Goal: Navigation & Orientation: Find specific page/section

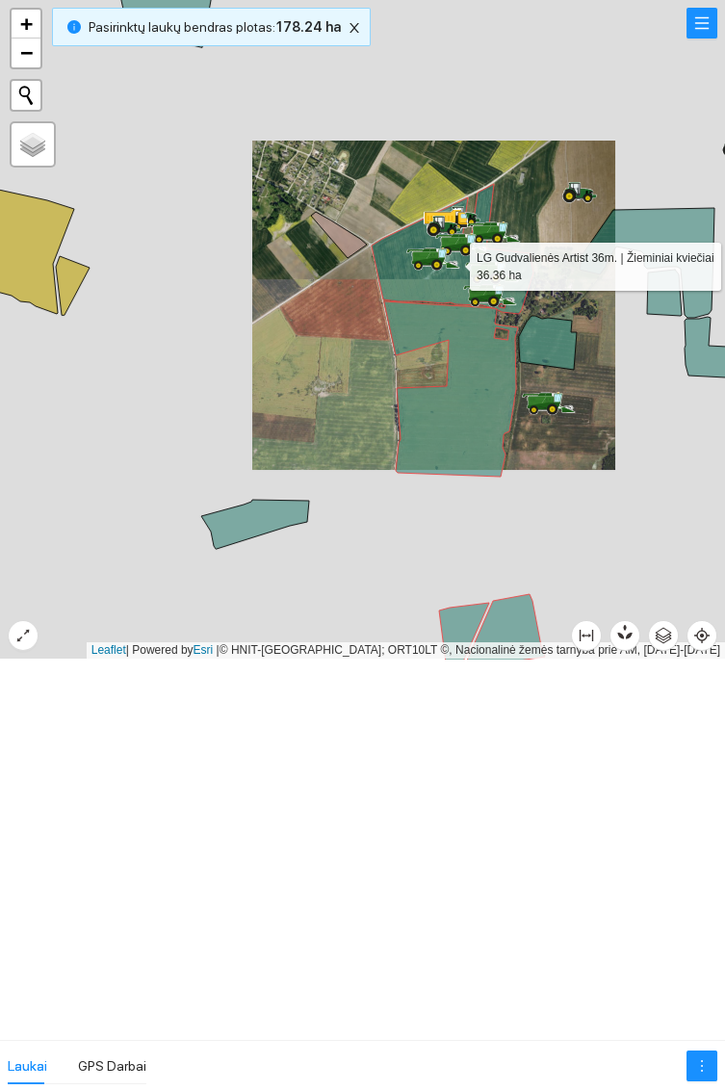
scroll to position [19362, 0]
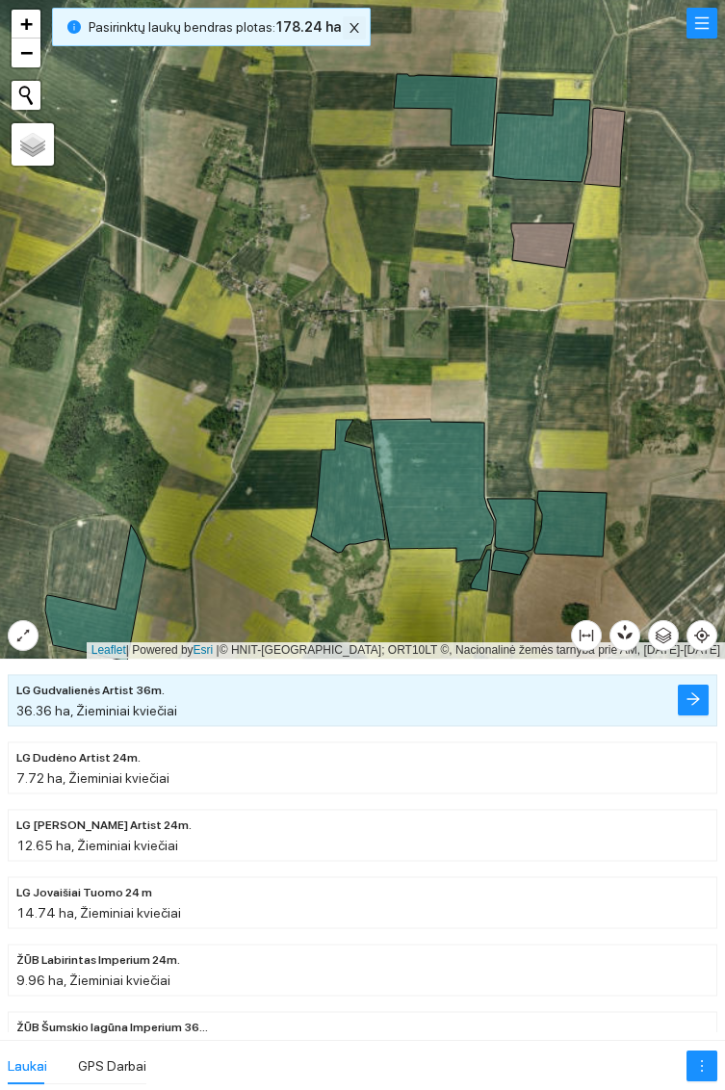
click at [344, 30] on span "close" at bounding box center [354, 27] width 21 height 13
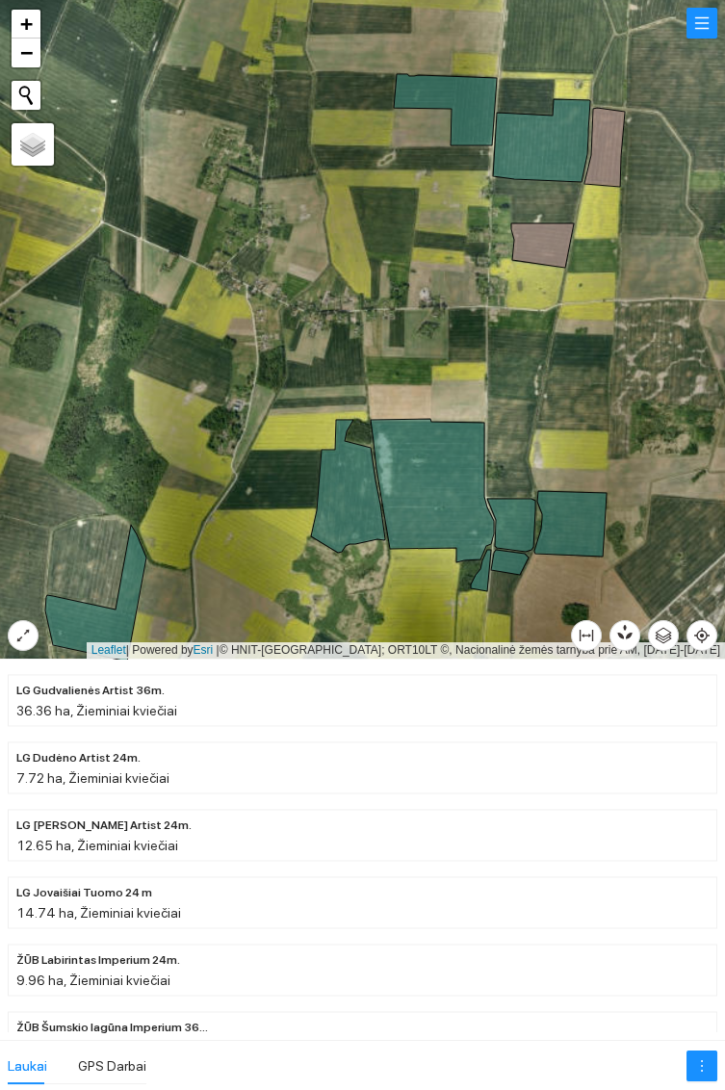
click at [541, 152] on icon at bounding box center [541, 140] width 97 height 83
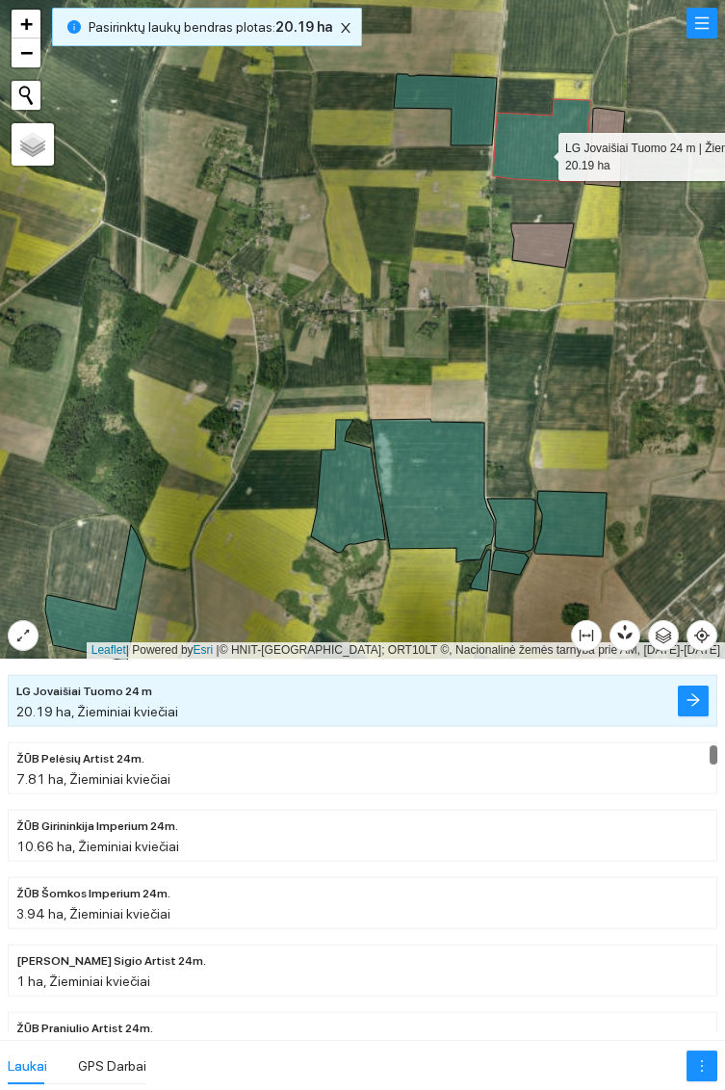
click at [455, 101] on icon at bounding box center [445, 109] width 103 height 71
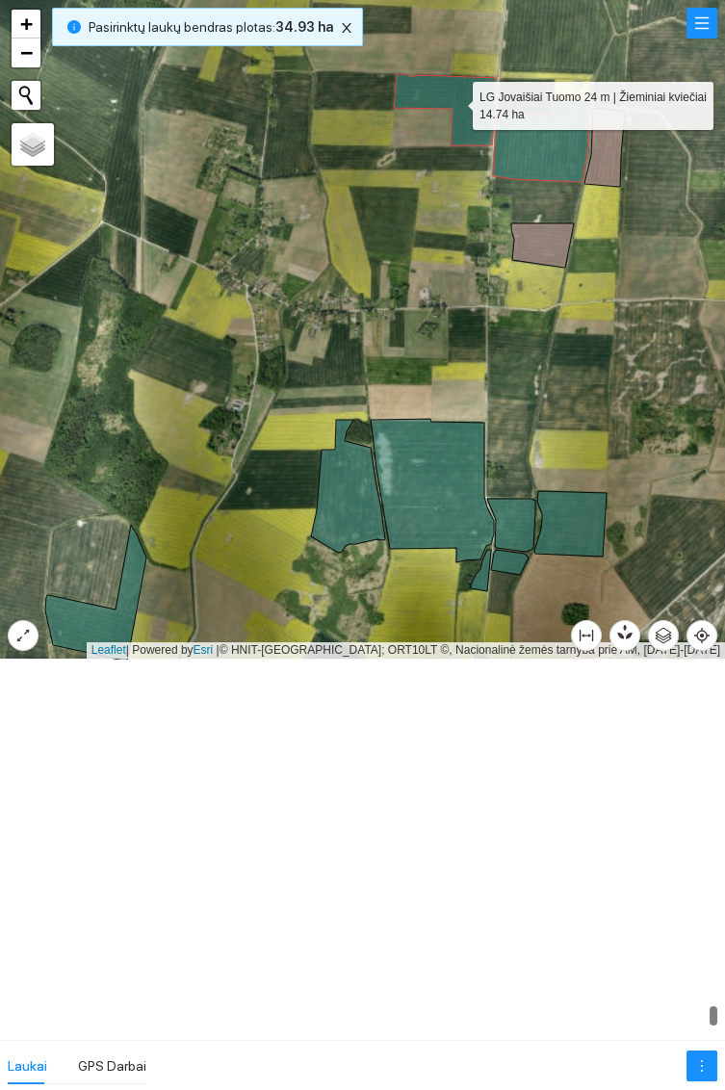
scroll to position [19565, 0]
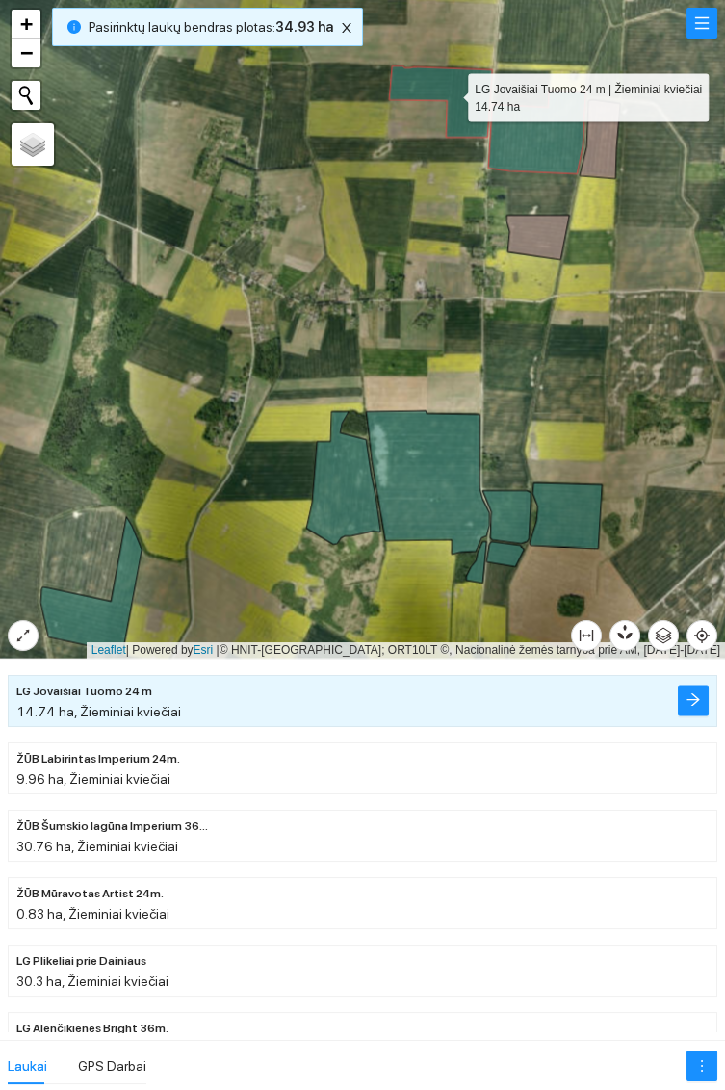
click at [429, 472] on icon at bounding box center [427, 482] width 123 height 143
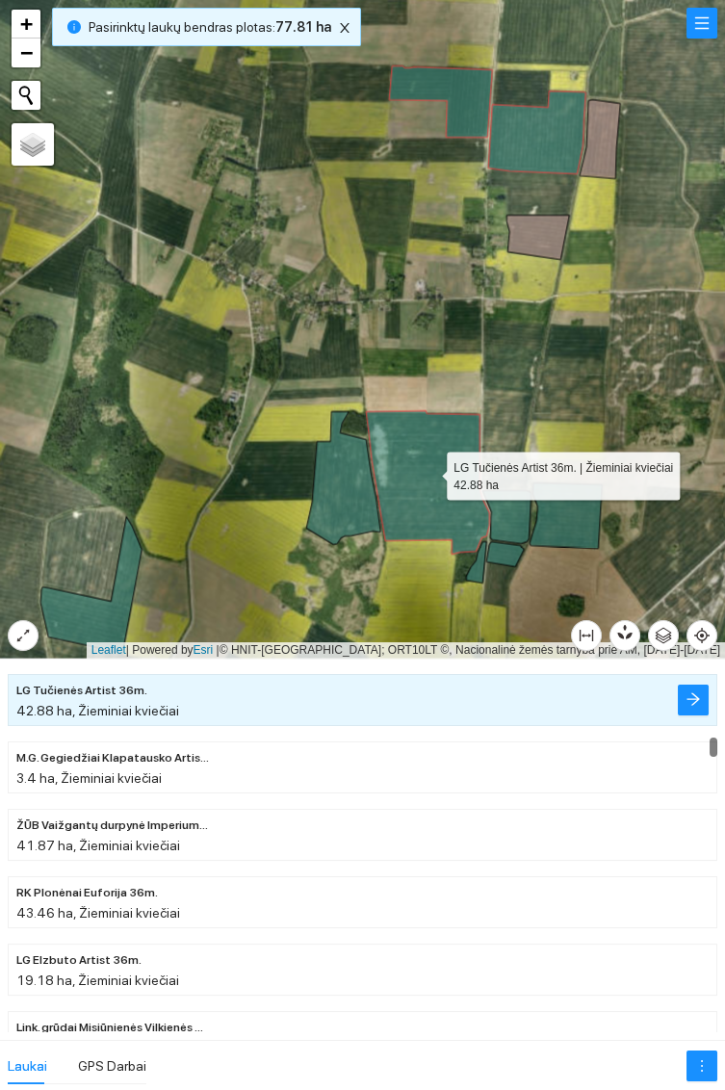
click at [347, 493] on icon at bounding box center [343, 478] width 74 height 133
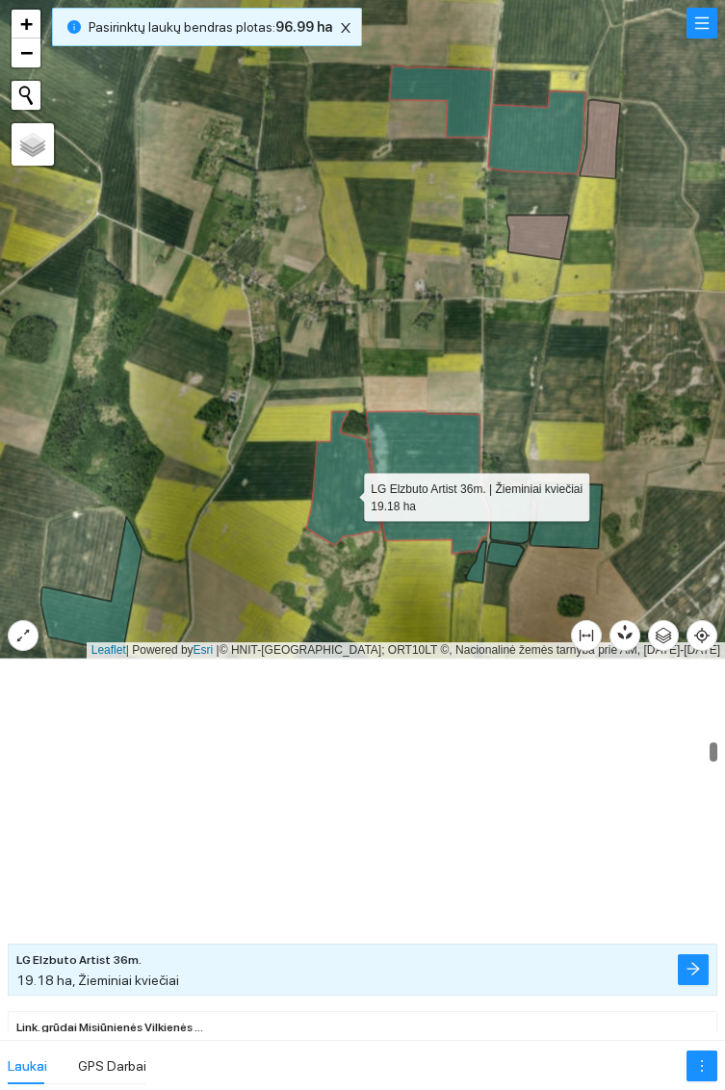
scroll to position [4373, 0]
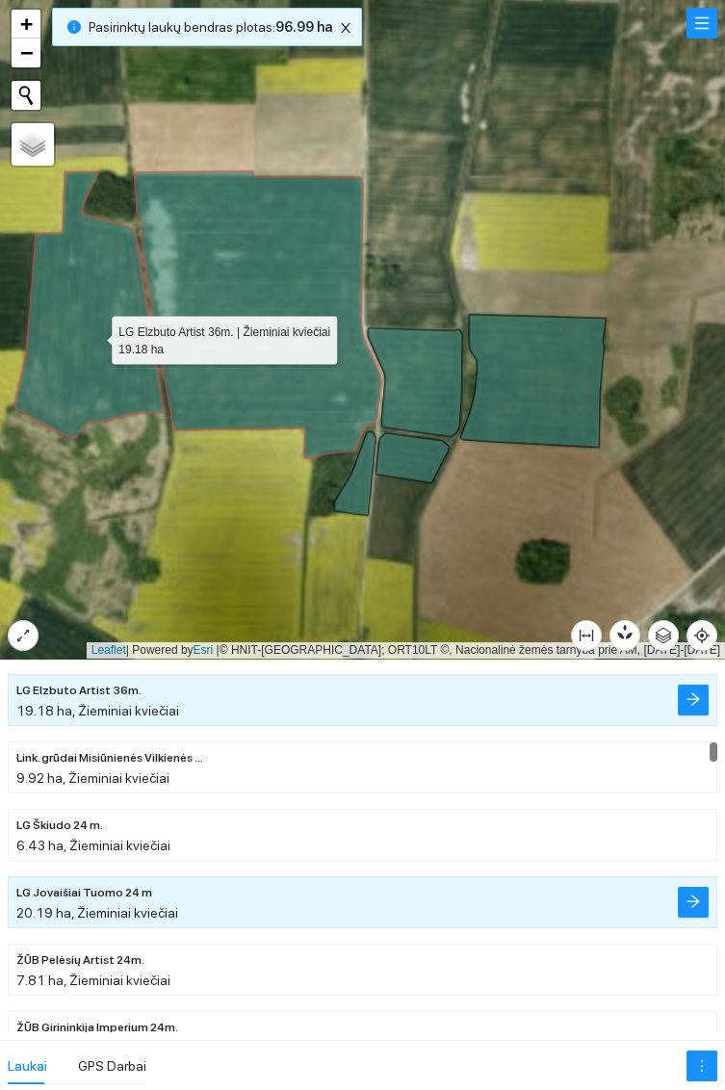
click at [547, 387] on icon at bounding box center [532, 381] width 145 height 133
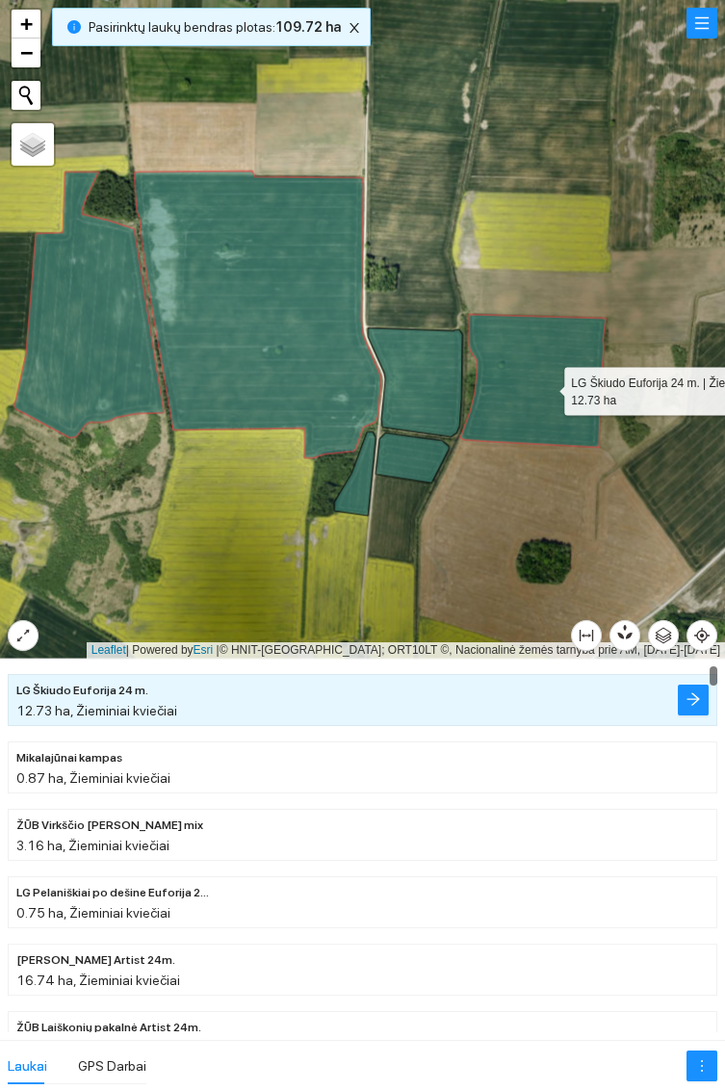
click at [431, 379] on icon at bounding box center [415, 382] width 94 height 109
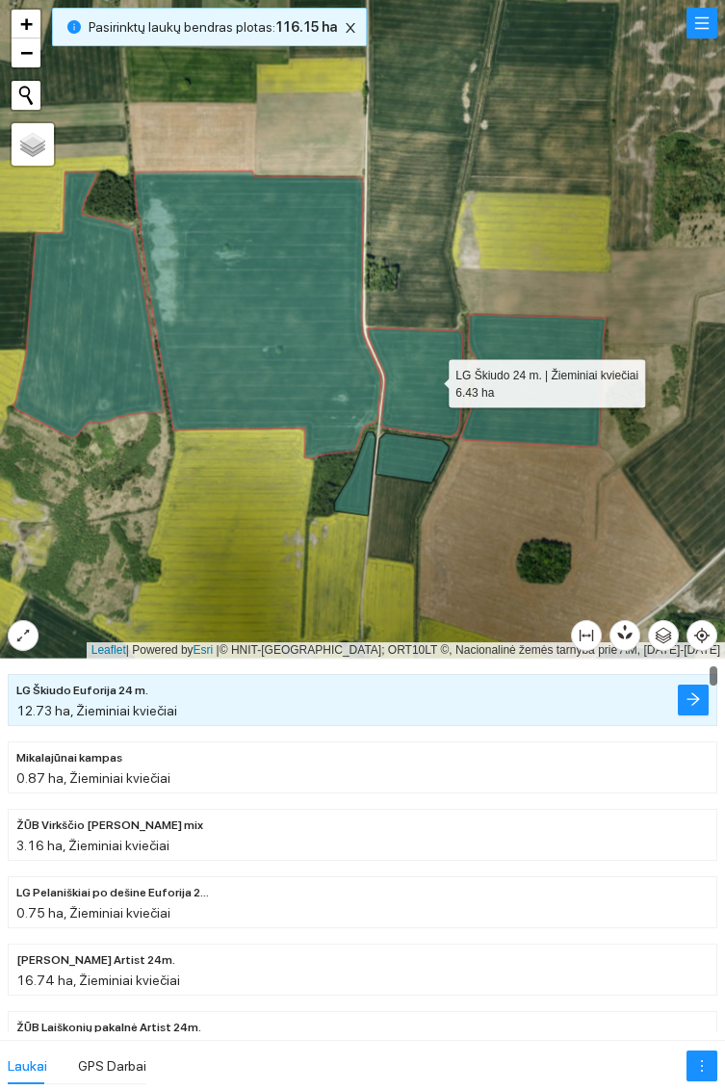
scroll to position [4507, 0]
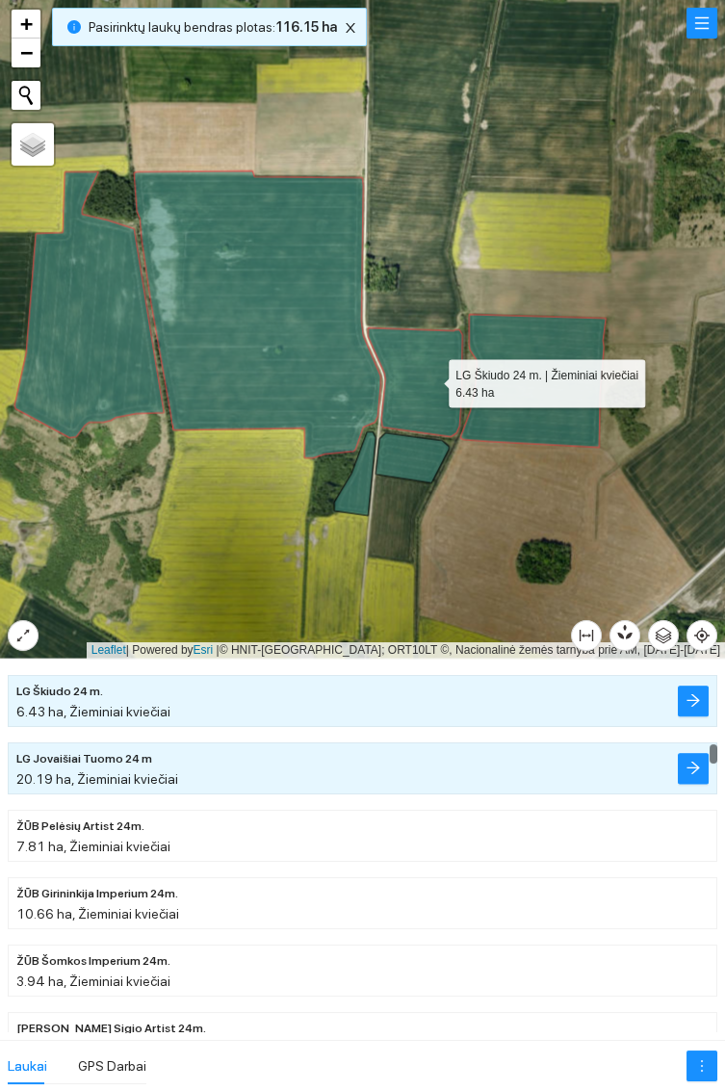
click at [412, 463] on icon at bounding box center [412, 458] width 73 height 50
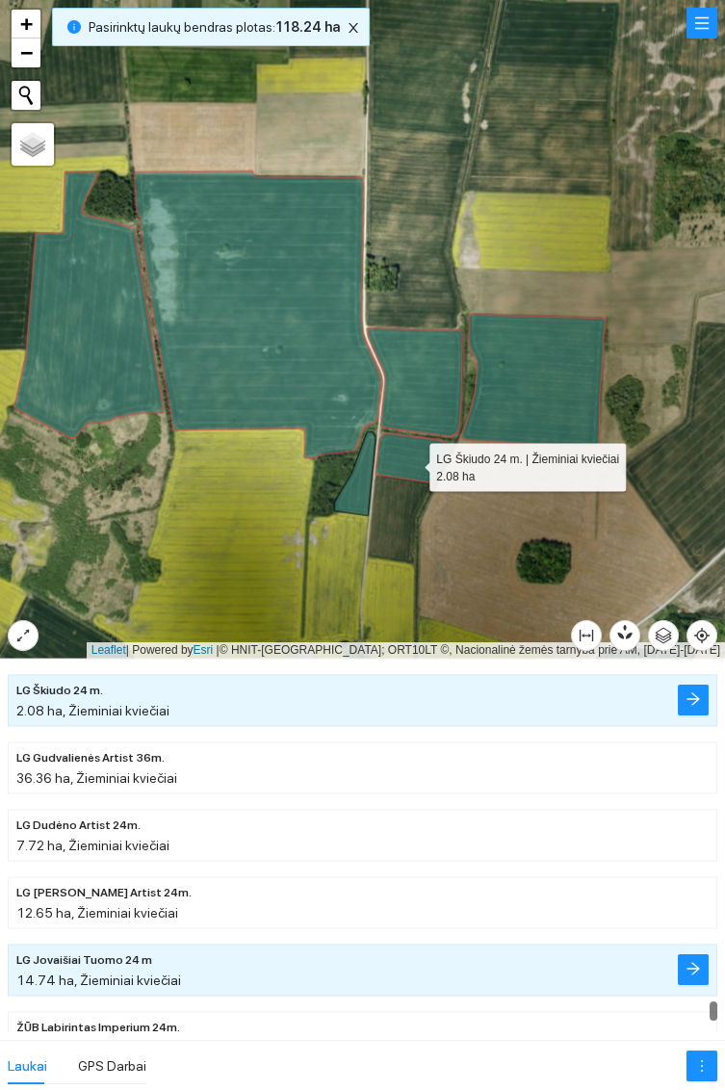
click at [353, 489] on icon at bounding box center [354, 474] width 41 height 84
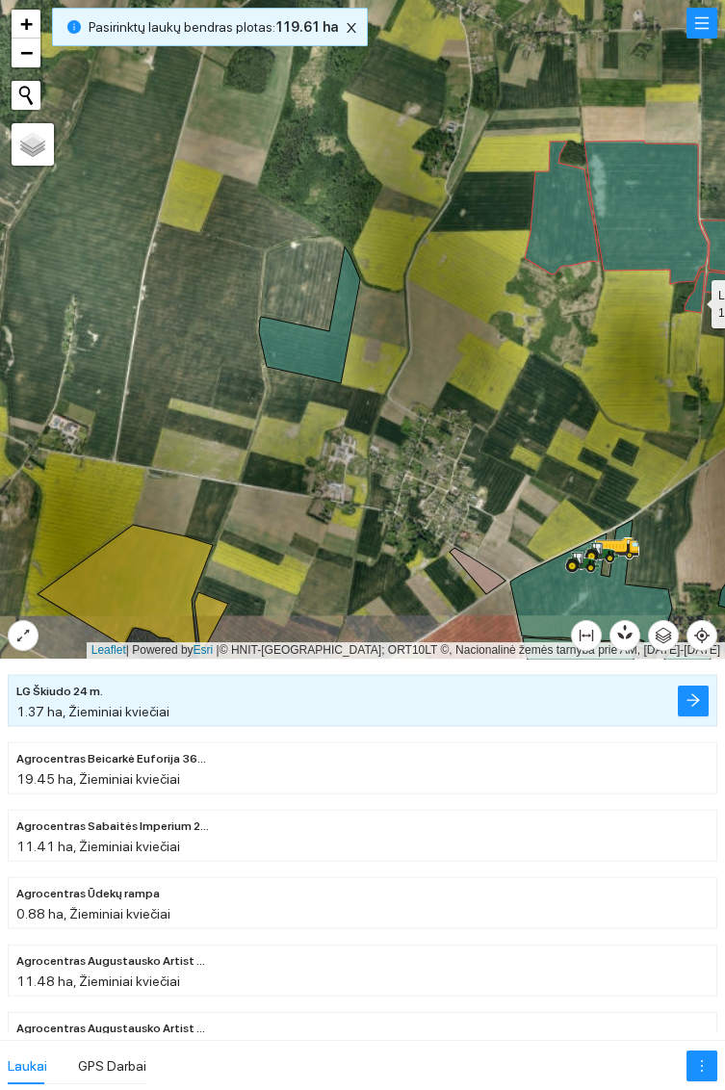
click at [305, 357] on icon at bounding box center [309, 314] width 101 height 137
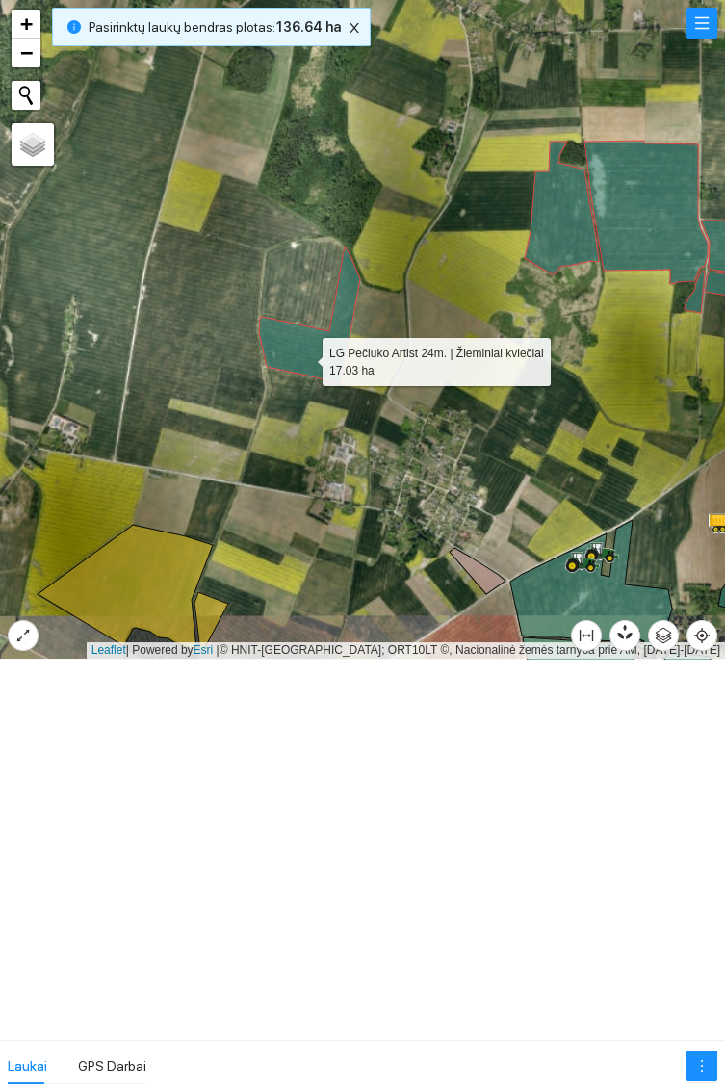
scroll to position [471, 0]
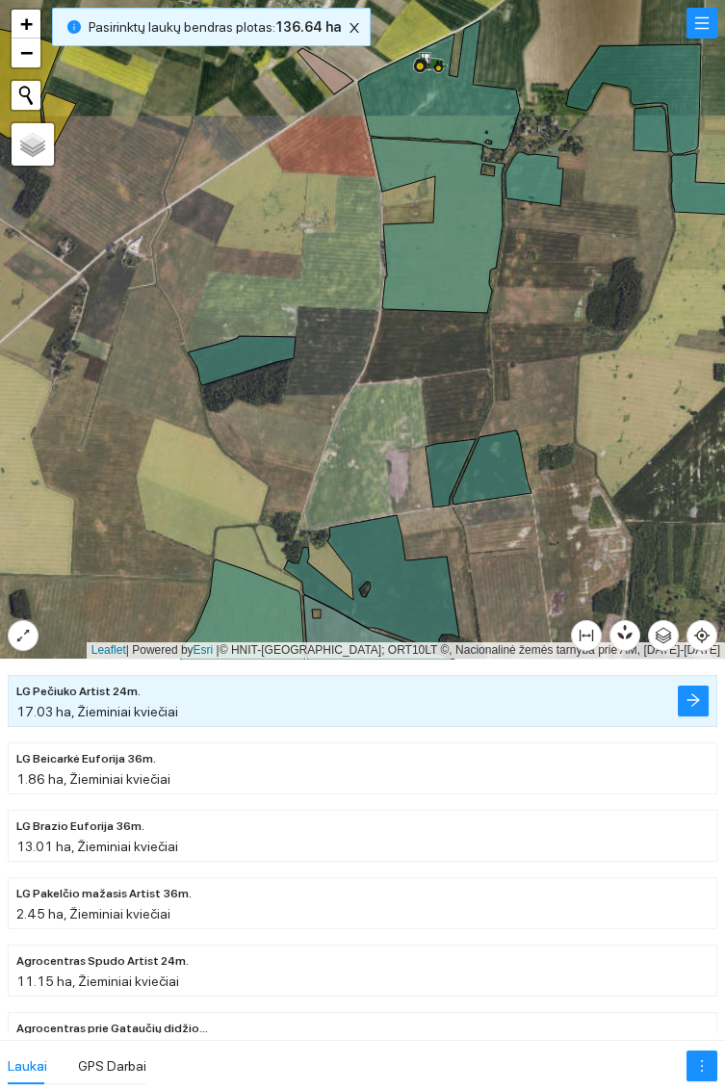
click at [237, 351] on icon at bounding box center [242, 360] width 108 height 49
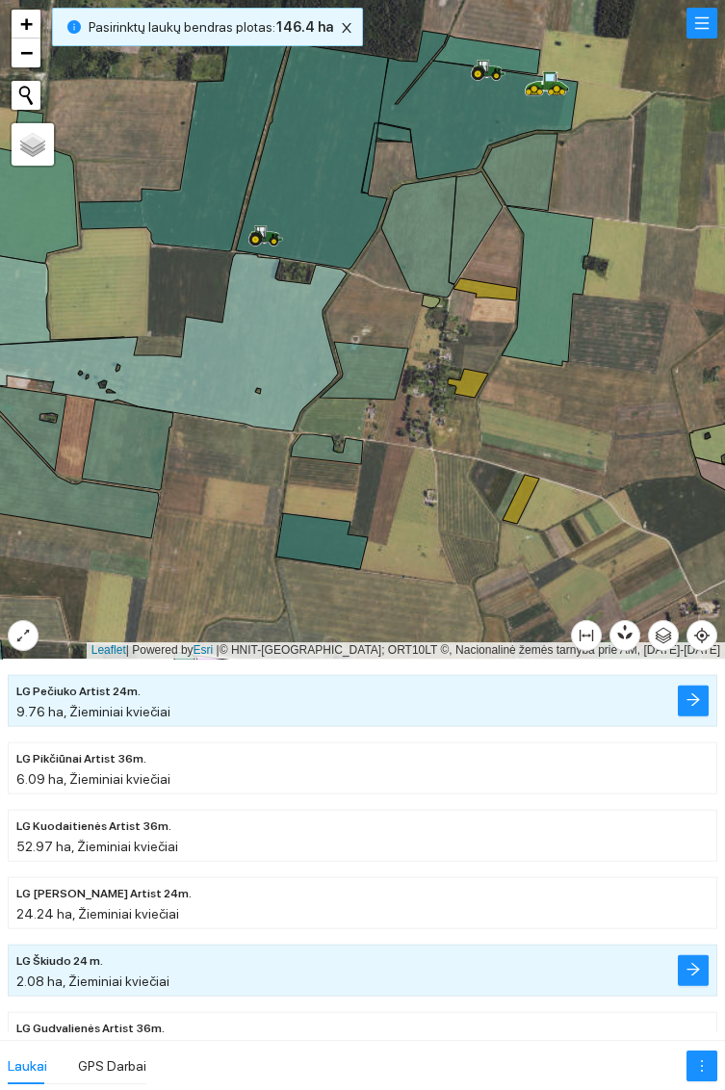
click at [517, 176] on icon at bounding box center [519, 172] width 75 height 77
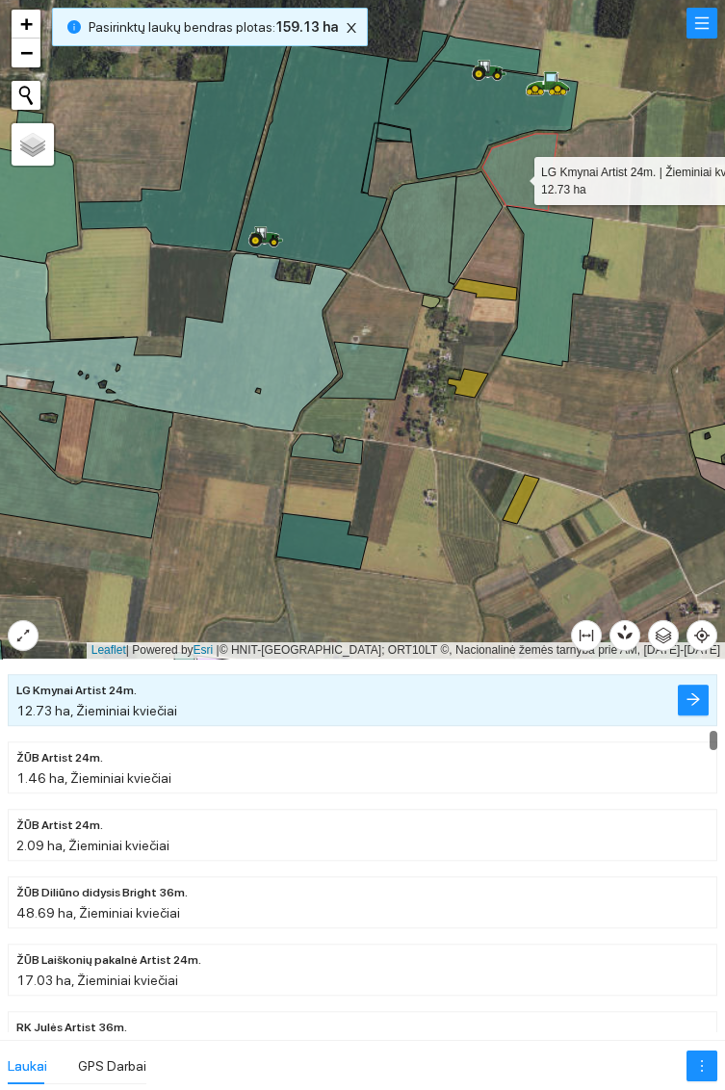
click at [478, 216] on icon at bounding box center [476, 227] width 54 height 113
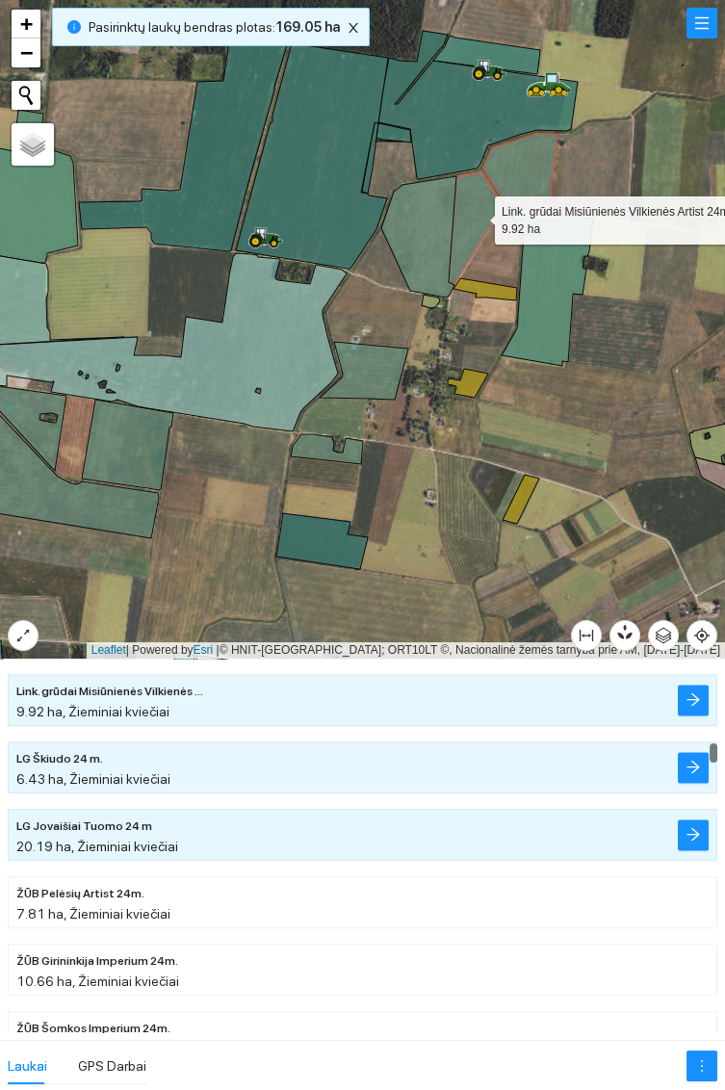
click at [422, 234] on icon at bounding box center [418, 236] width 75 height 121
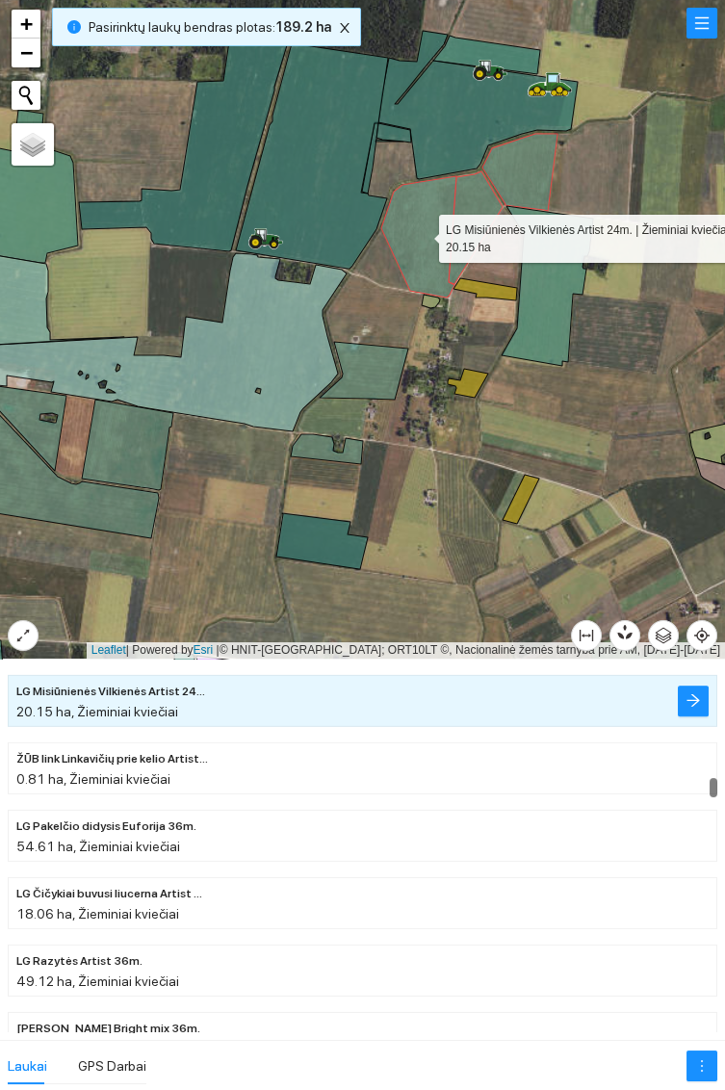
click at [376, 364] on icon at bounding box center [364, 371] width 89 height 58
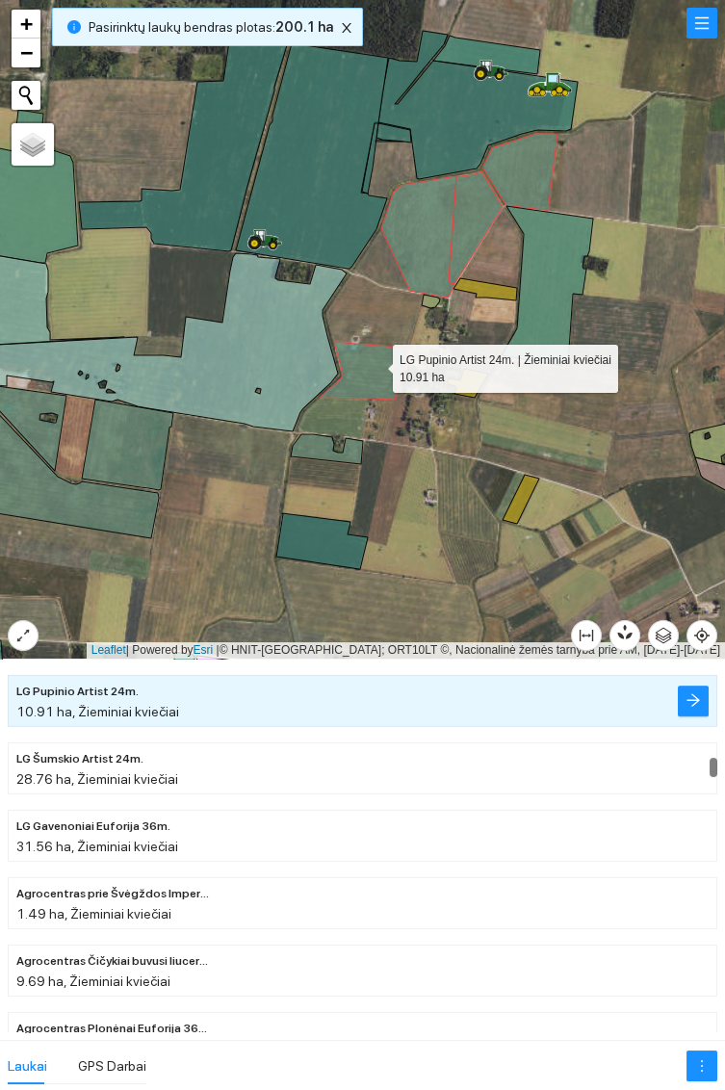
click at [320, 443] on icon at bounding box center [327, 449] width 72 height 30
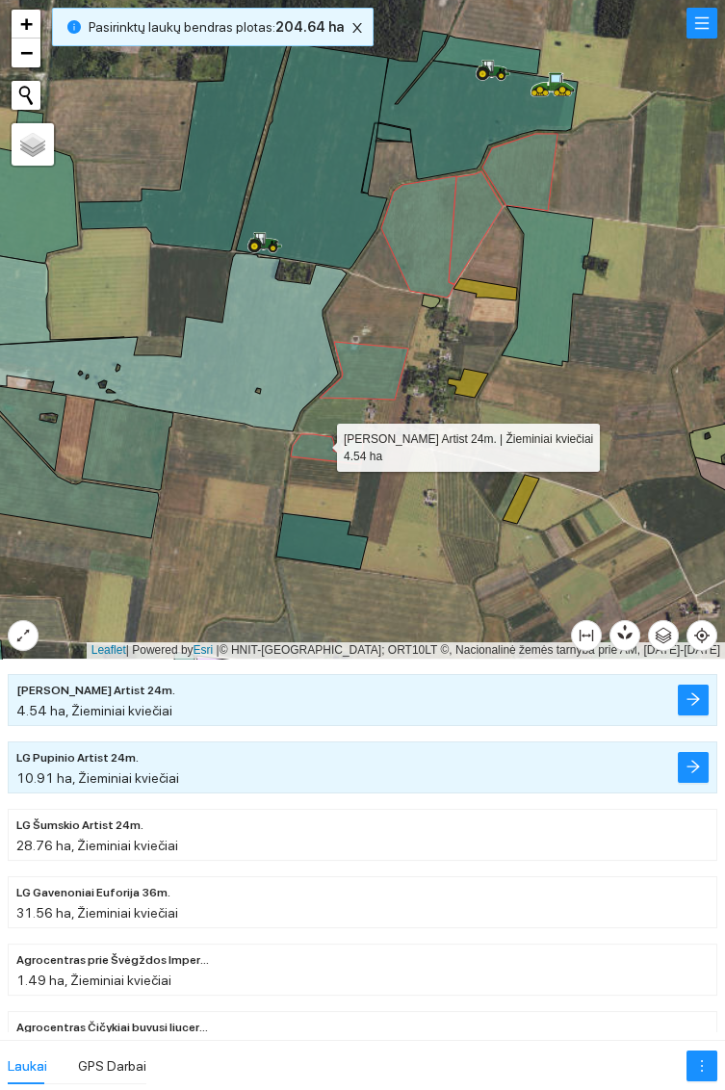
click at [314, 530] on icon at bounding box center [321, 541] width 91 height 56
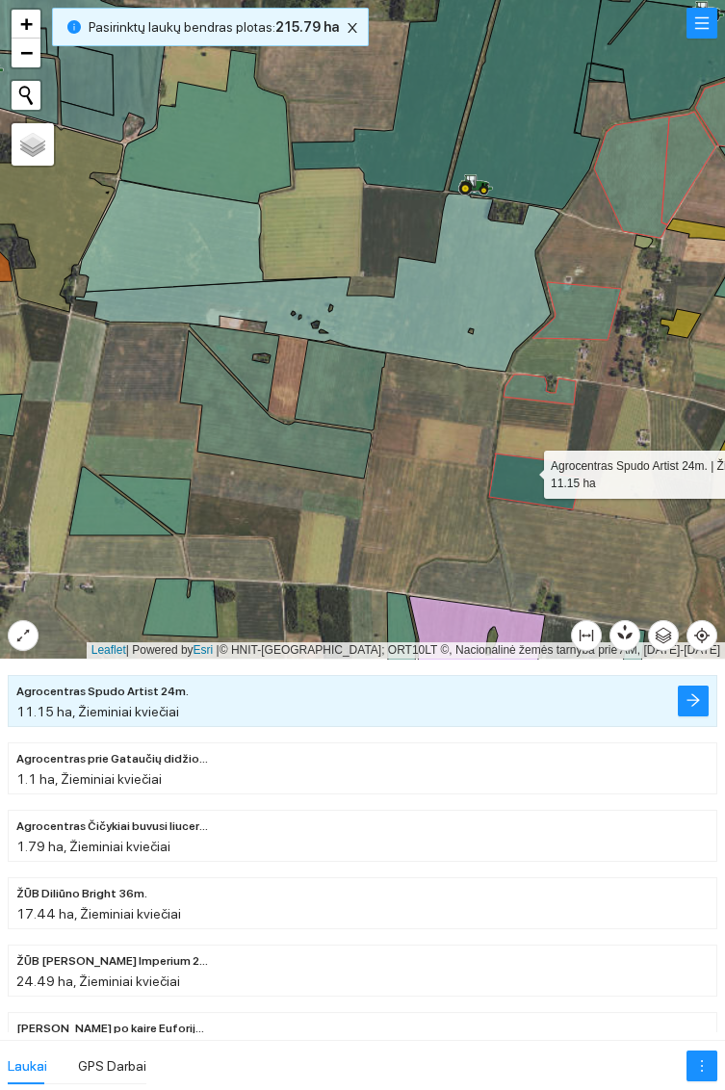
click at [343, 387] on icon at bounding box center [340, 385] width 91 height 91
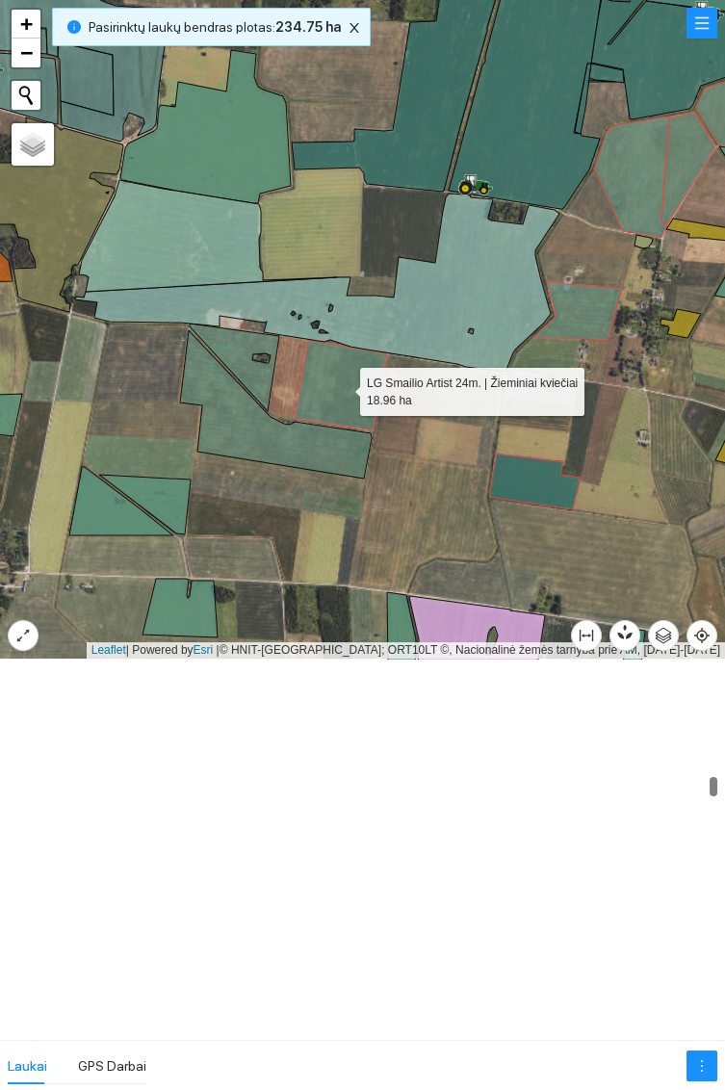
scroll to position [6394, 0]
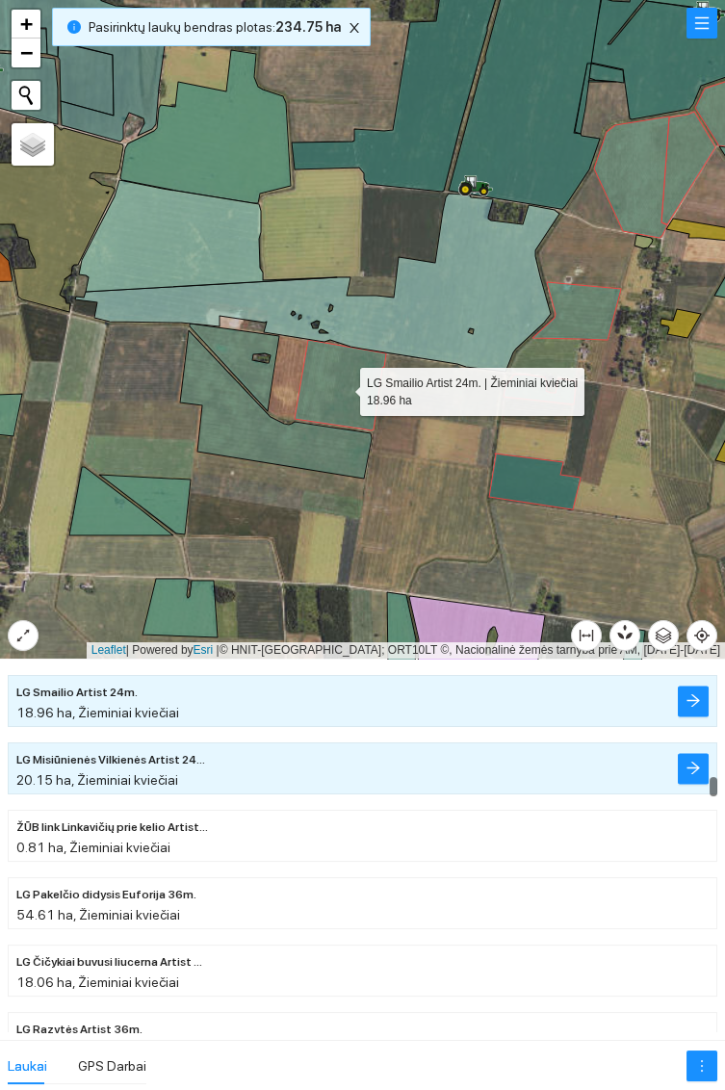
click at [266, 439] on icon at bounding box center [276, 404] width 192 height 148
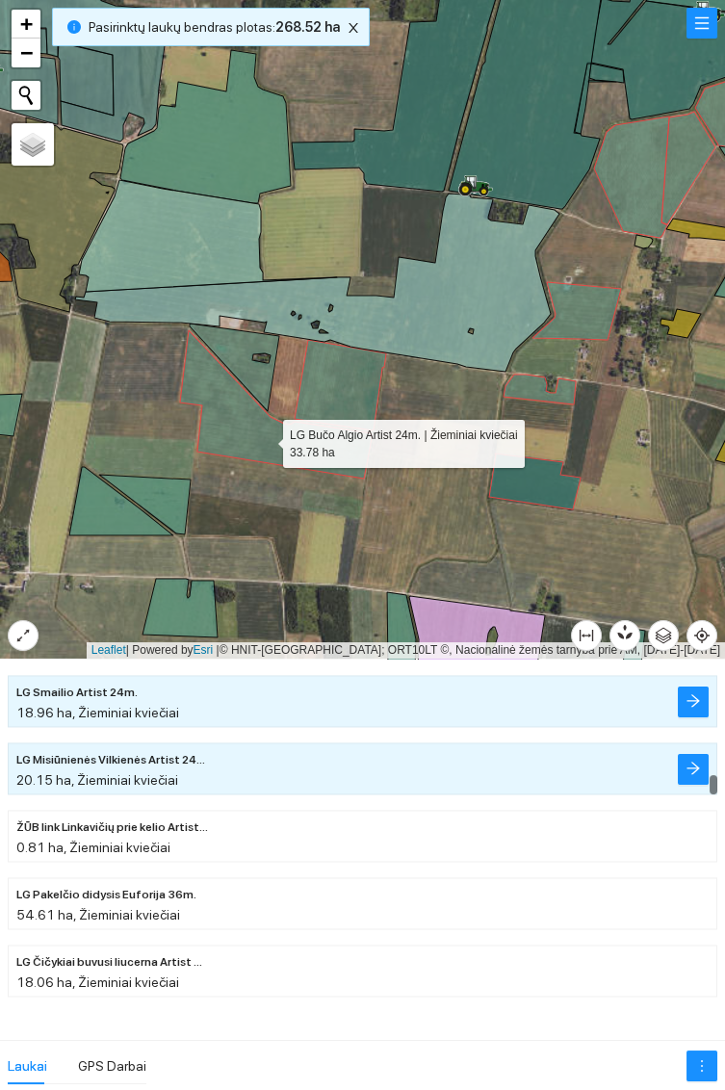
scroll to position [6260, 0]
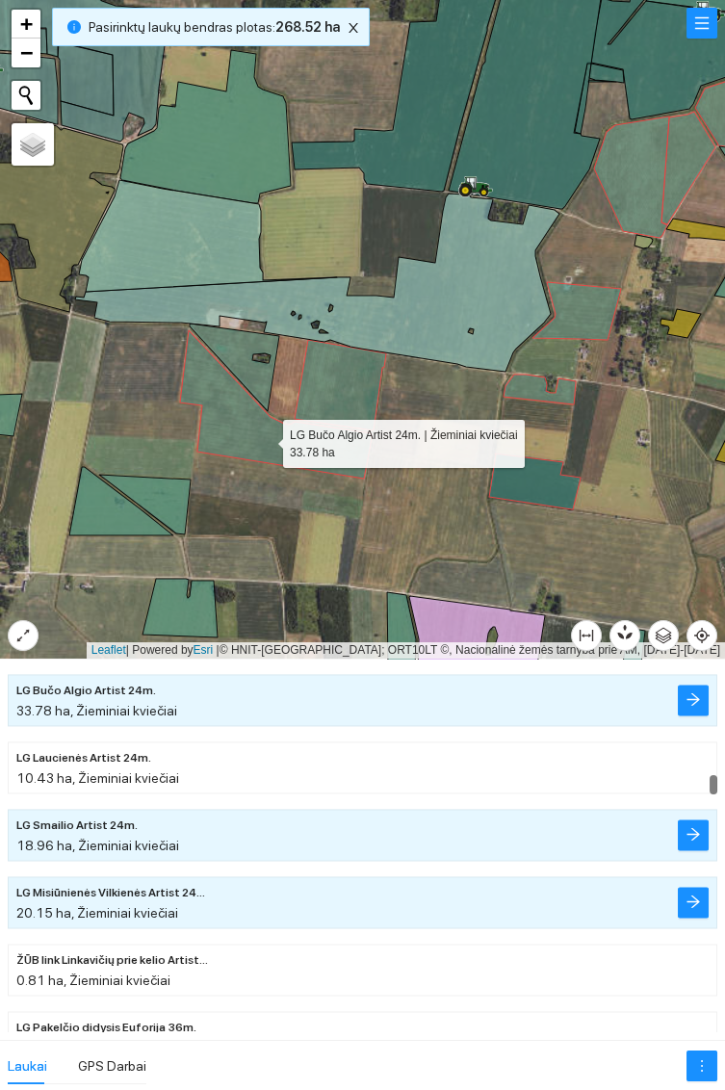
click at [249, 349] on icon at bounding box center [235, 368] width 90 height 88
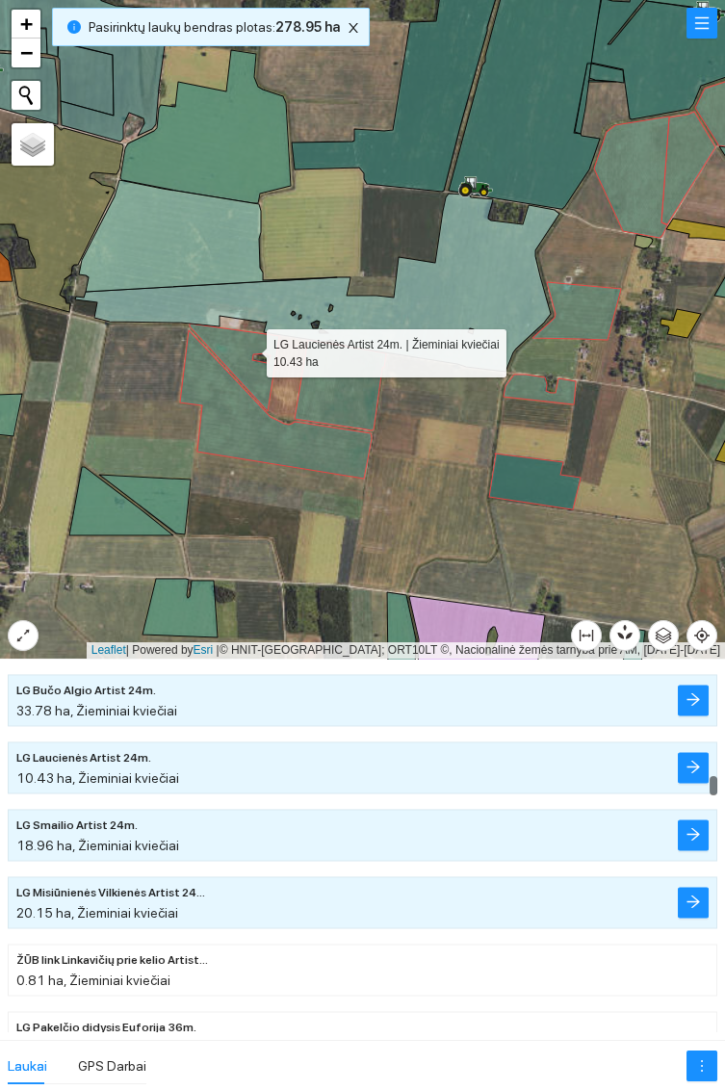
scroll to position [6328, 0]
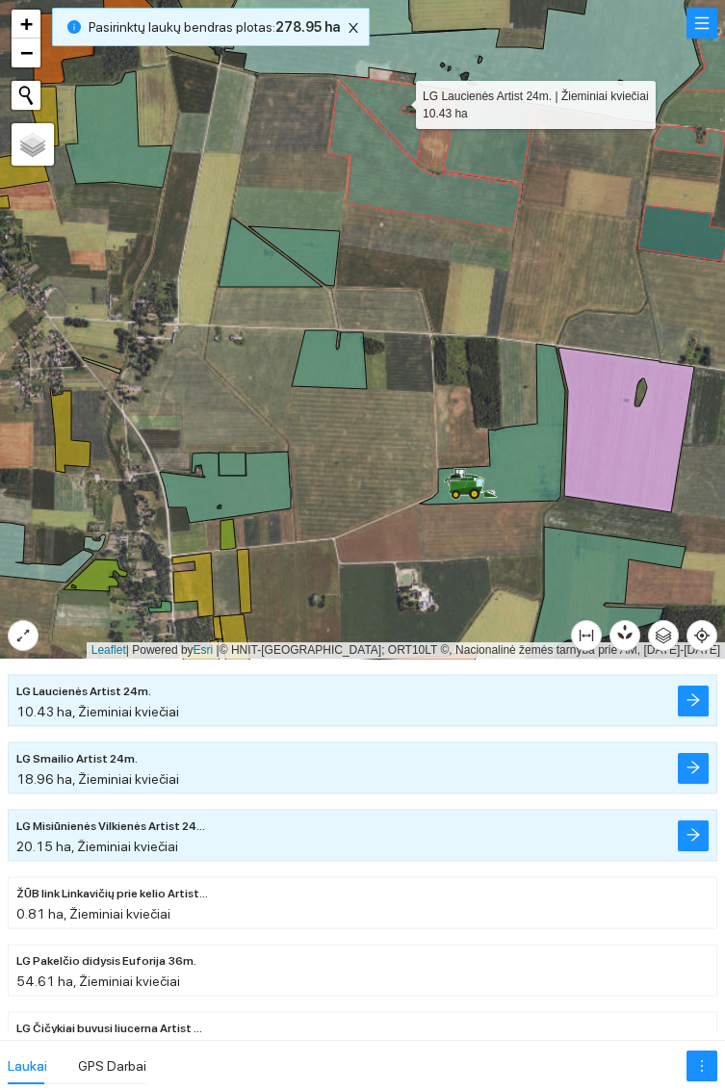
click at [255, 495] on icon at bounding box center [225, 487] width 131 height 71
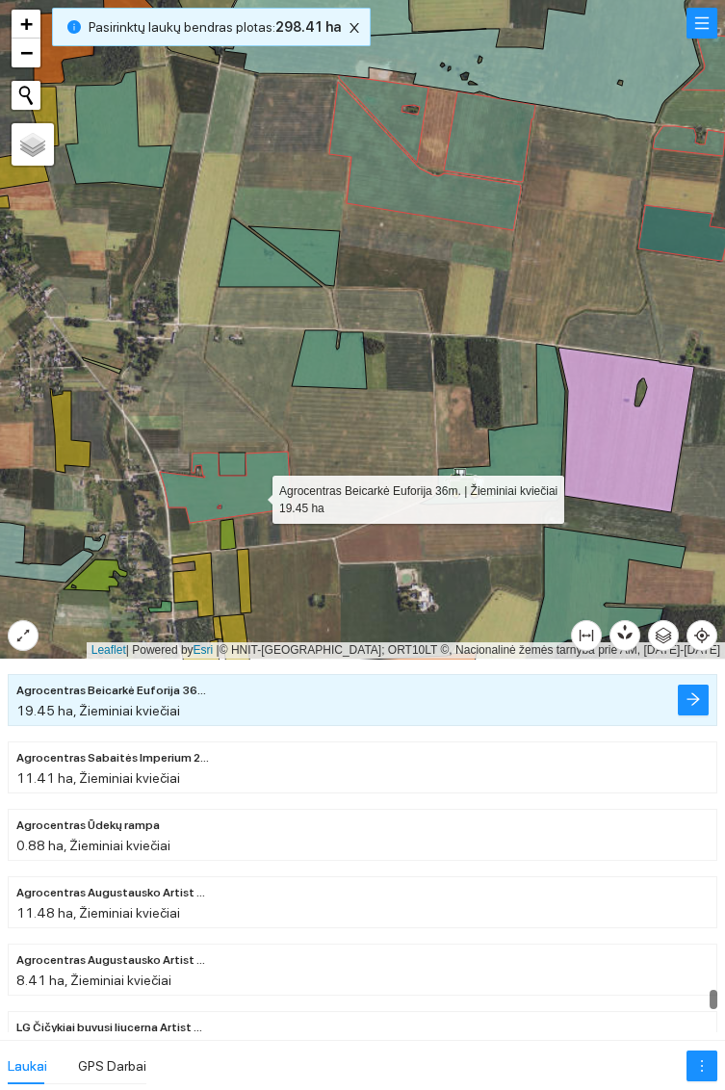
click at [238, 465] on icon at bounding box center [232, 464] width 27 height 23
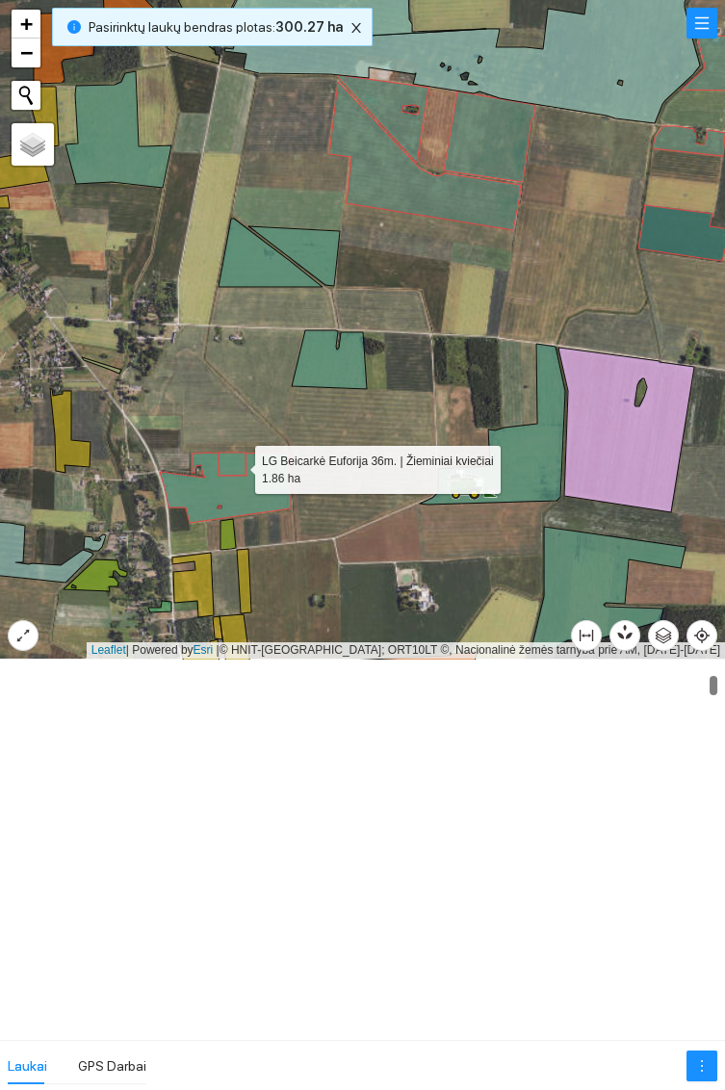
scroll to position [539, 0]
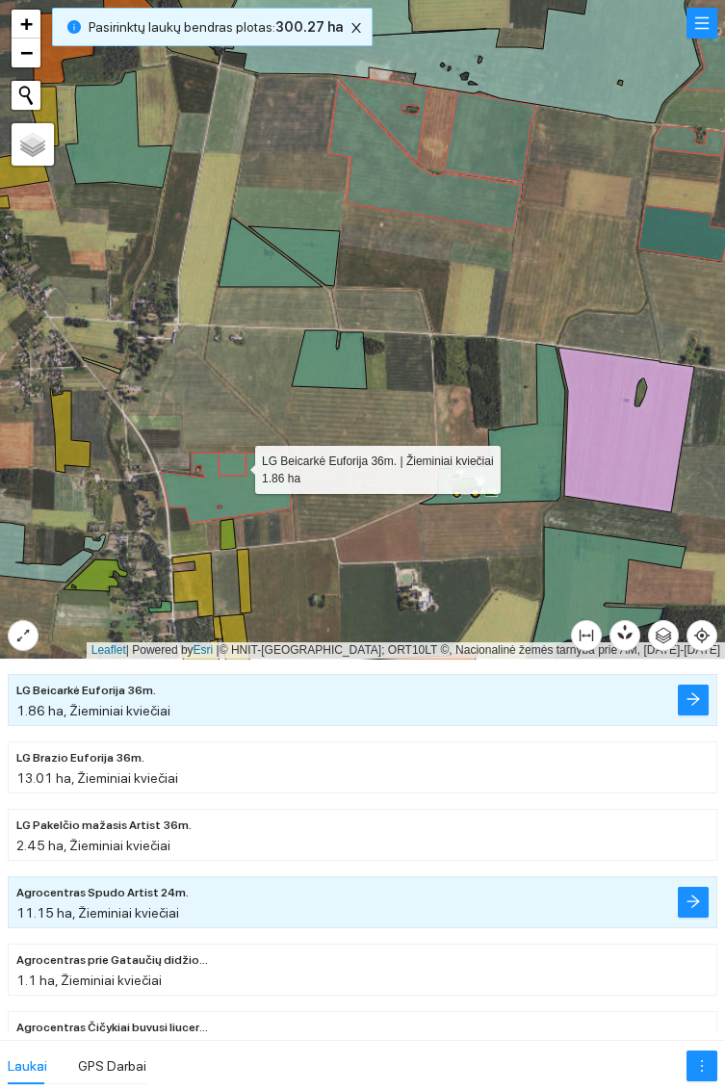
click at [332, 367] on icon at bounding box center [329, 359] width 75 height 59
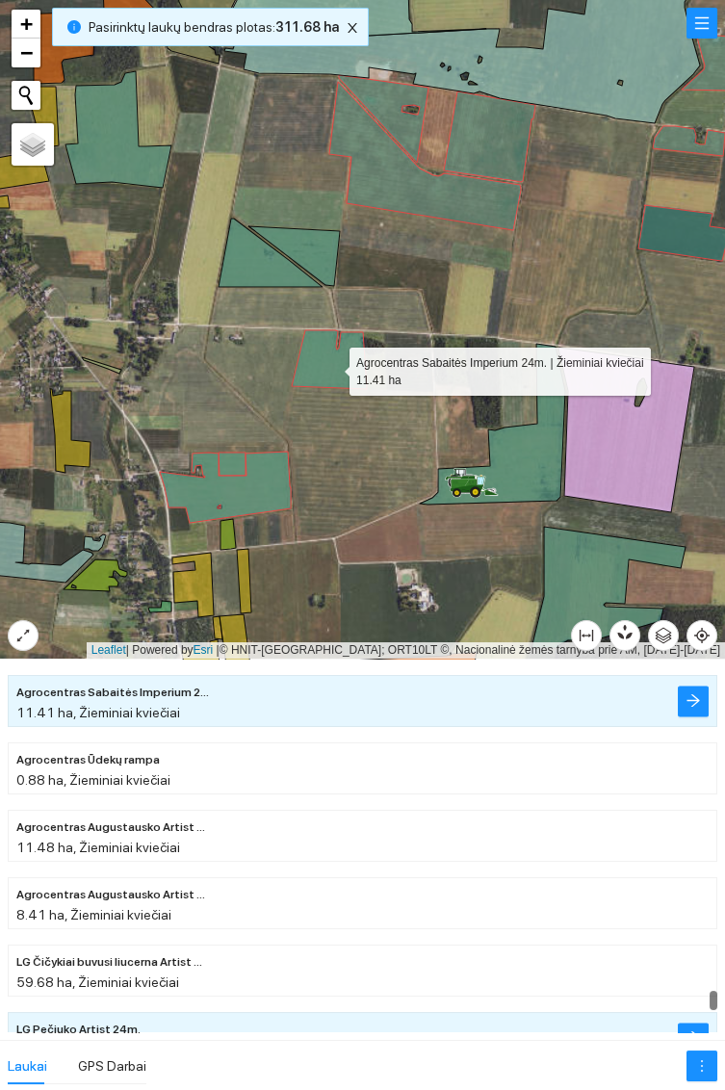
click at [324, 245] on icon at bounding box center [293, 256] width 91 height 60
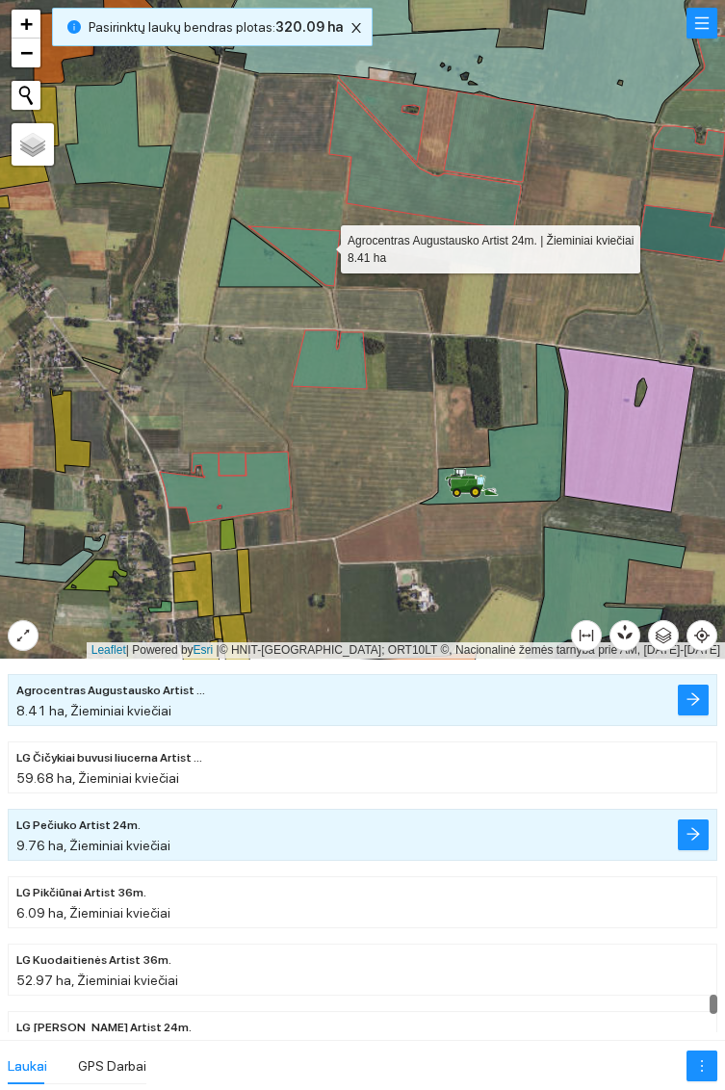
click at [271, 258] on icon at bounding box center [271, 253] width 104 height 68
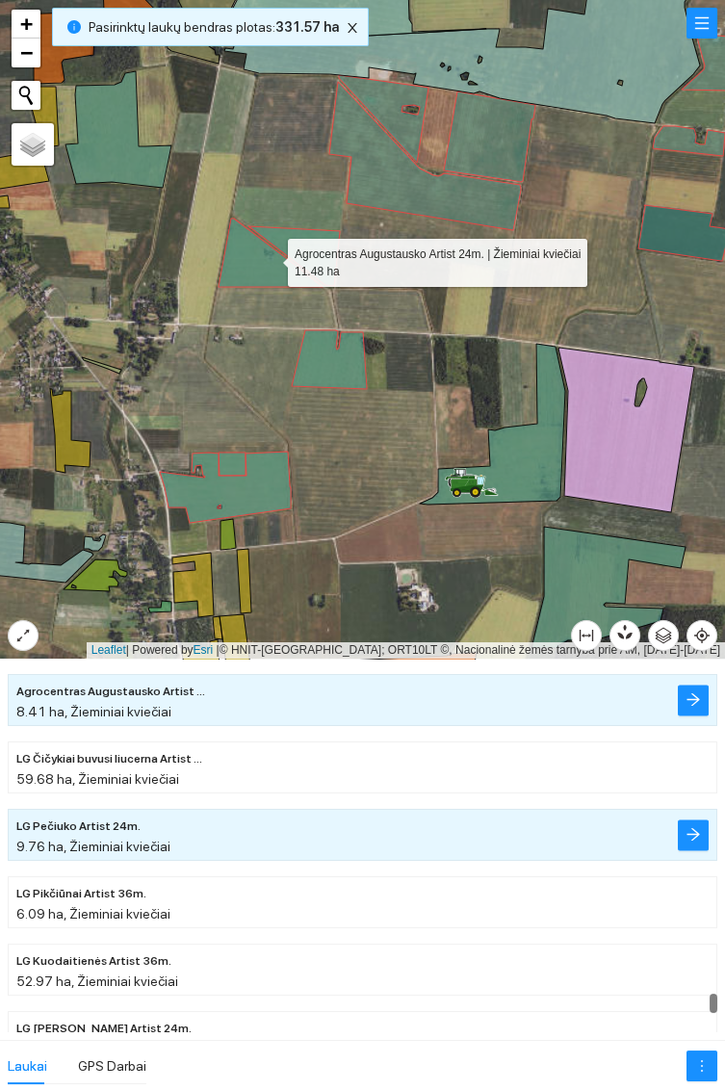
scroll to position [18831, 0]
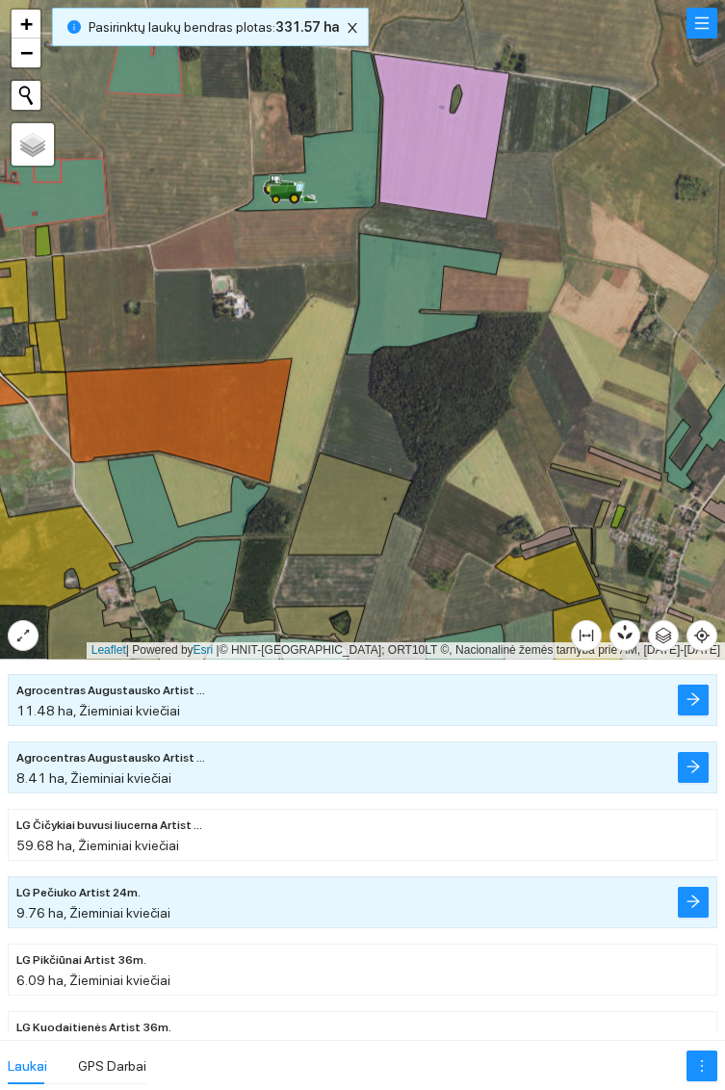
click at [607, 103] on icon at bounding box center [597, 110] width 24 height 49
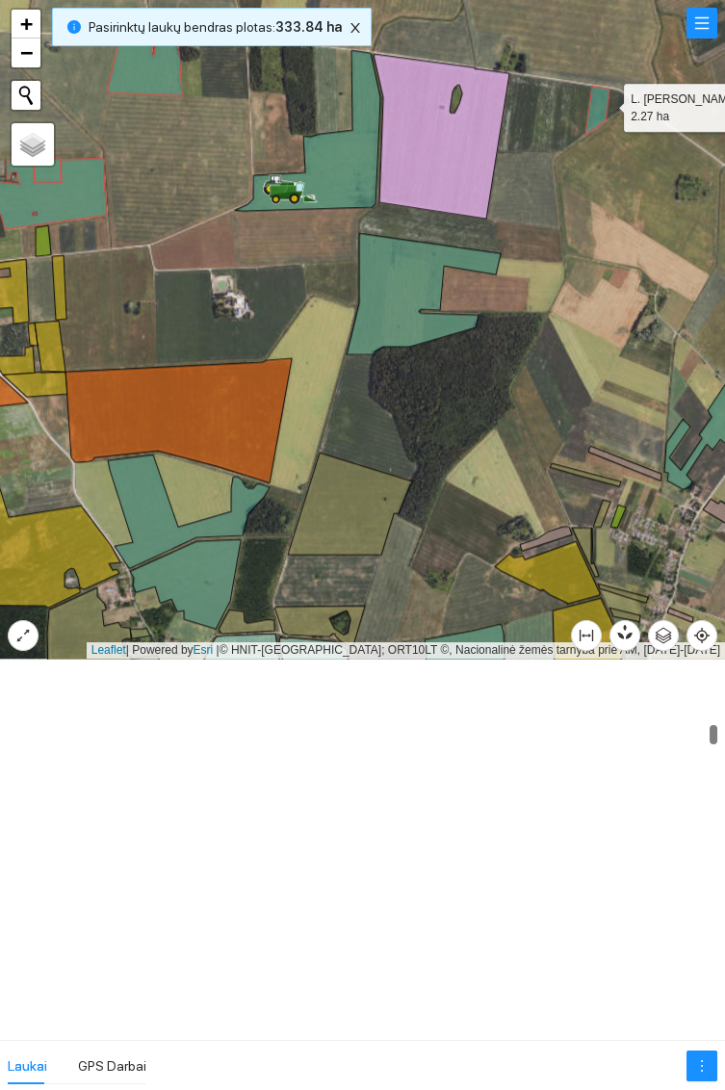
scroll to position [3364, 0]
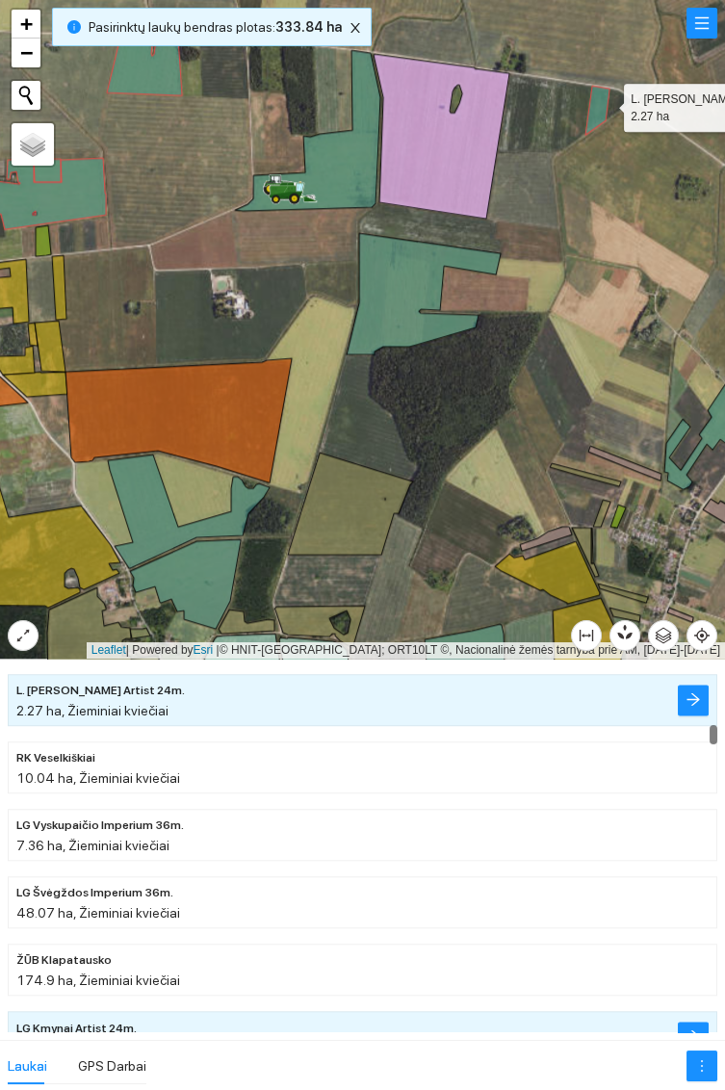
click at [397, 284] on icon at bounding box center [424, 293] width 154 height 121
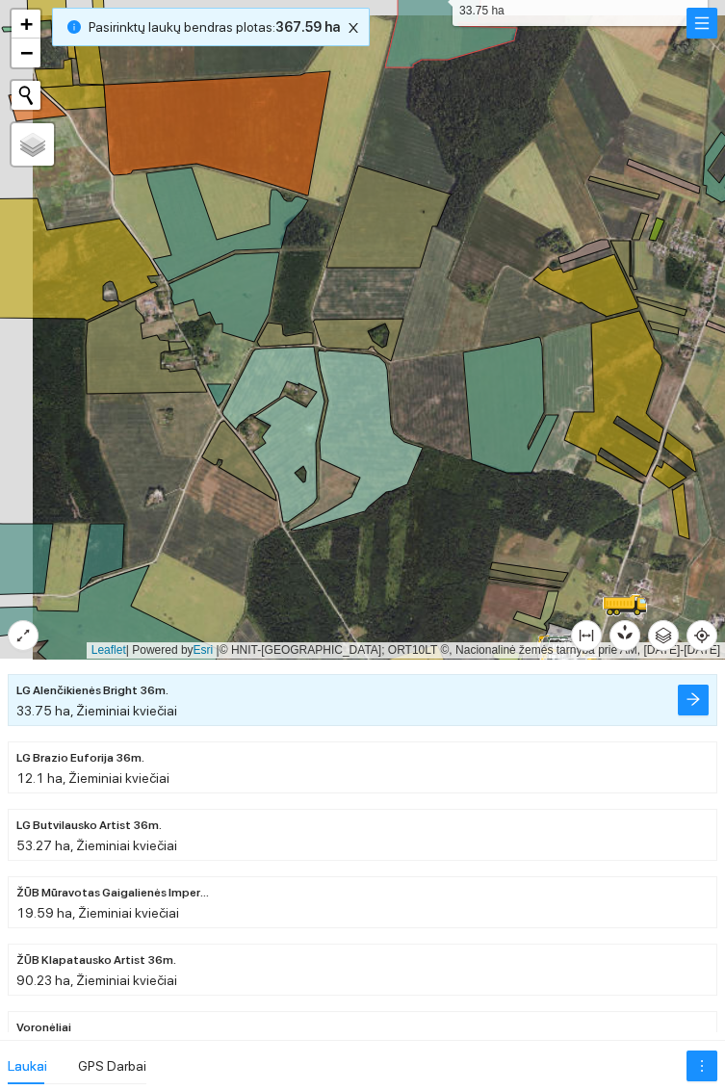
click at [505, 391] on icon at bounding box center [510, 405] width 95 height 136
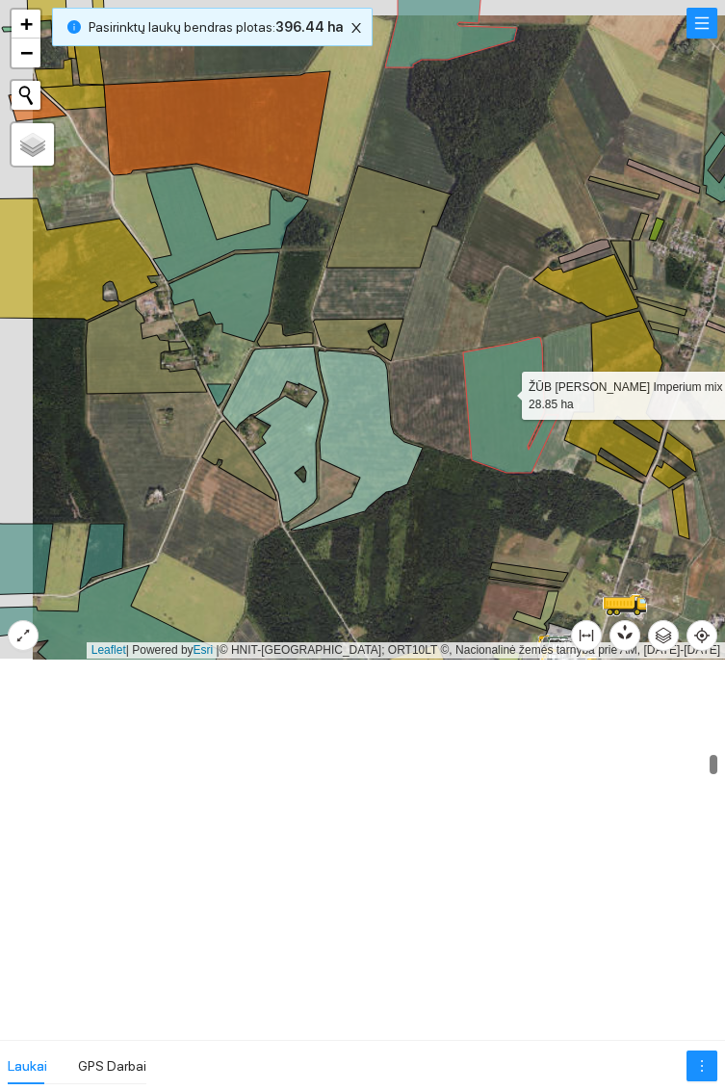
scroll to position [5116, 0]
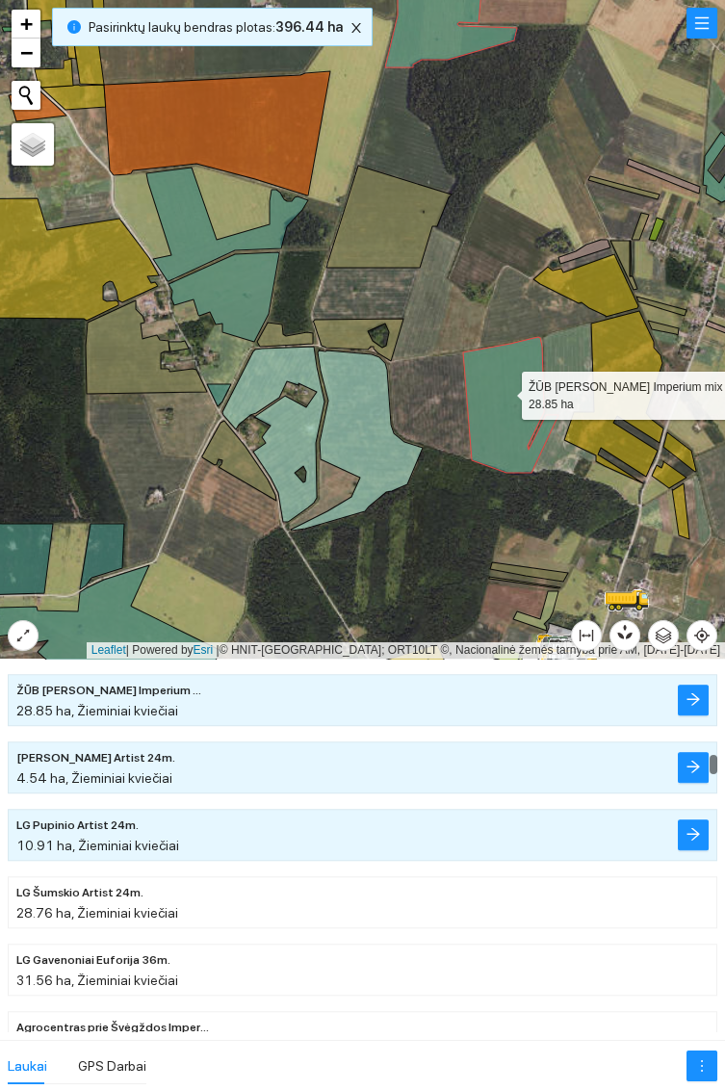
click at [210, 390] on icon at bounding box center [219, 395] width 24 height 22
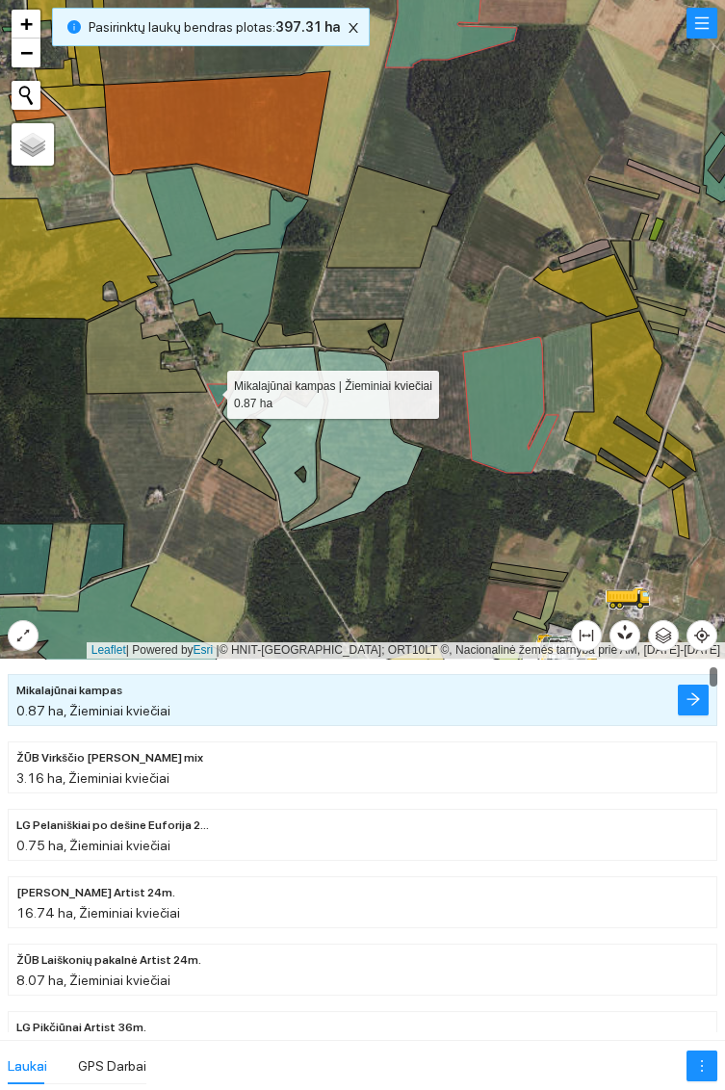
click at [242, 298] on icon at bounding box center [223, 297] width 111 height 90
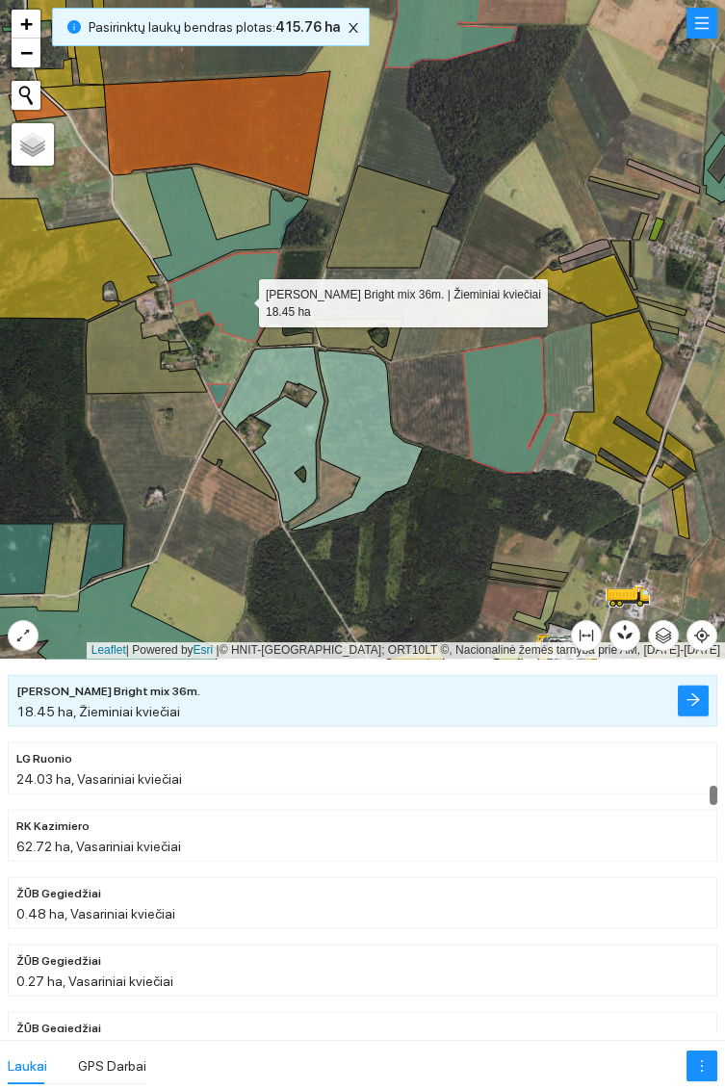
click at [194, 219] on icon at bounding box center [227, 225] width 162 height 114
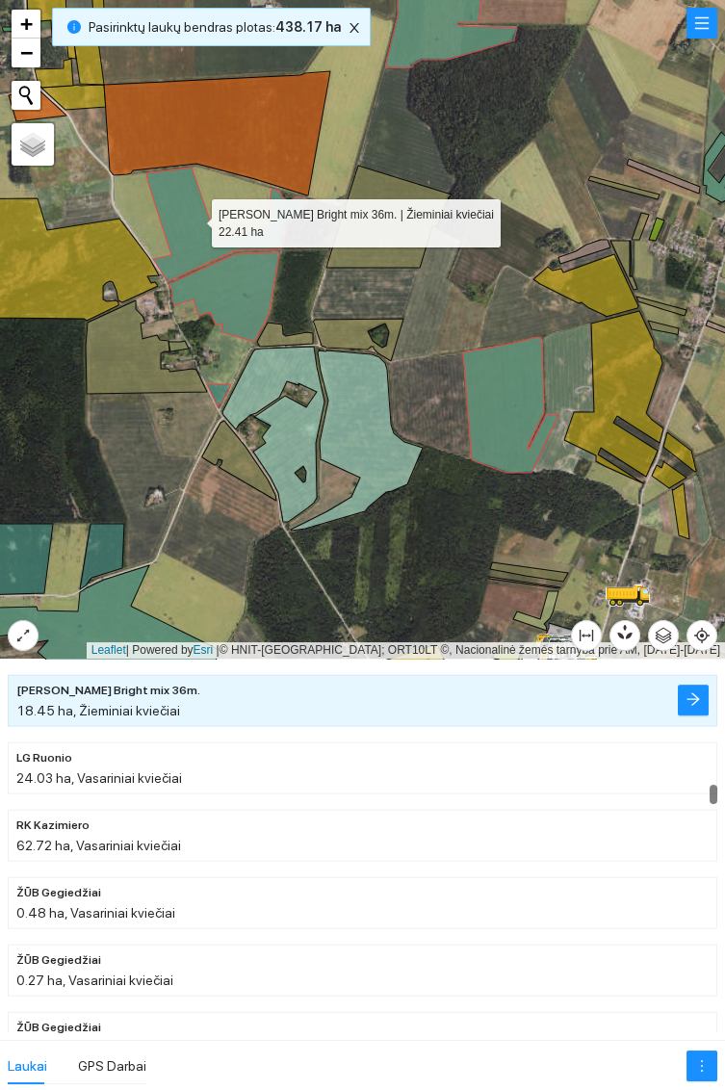
scroll to position [6800, 0]
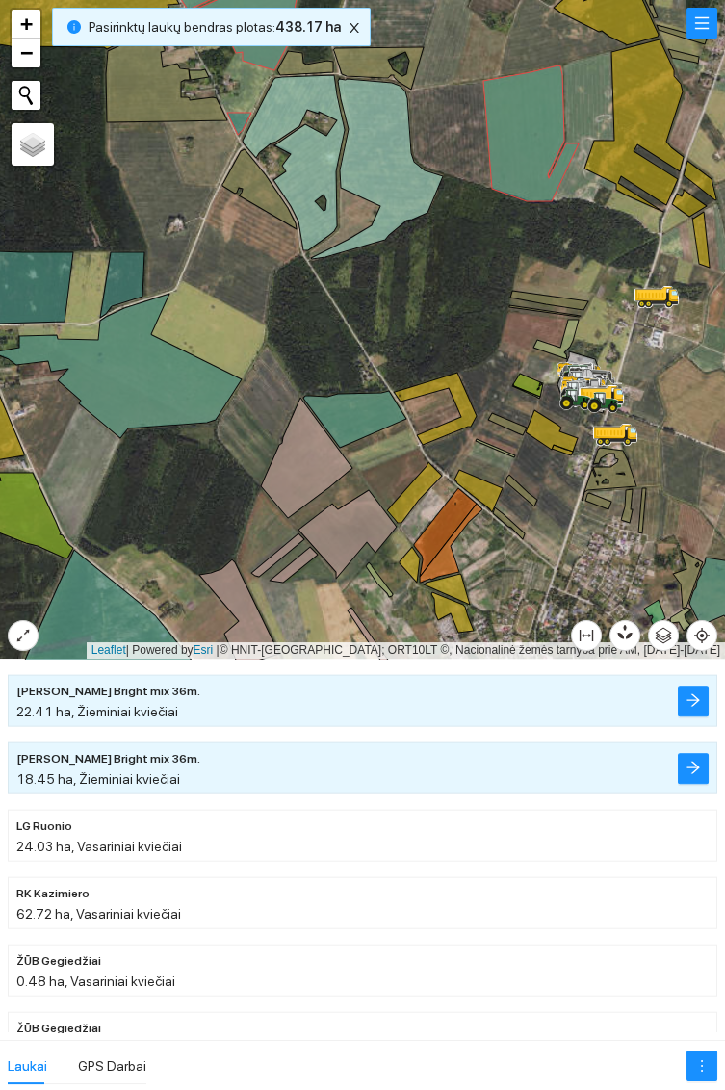
click at [358, 410] on icon at bounding box center [354, 419] width 103 height 57
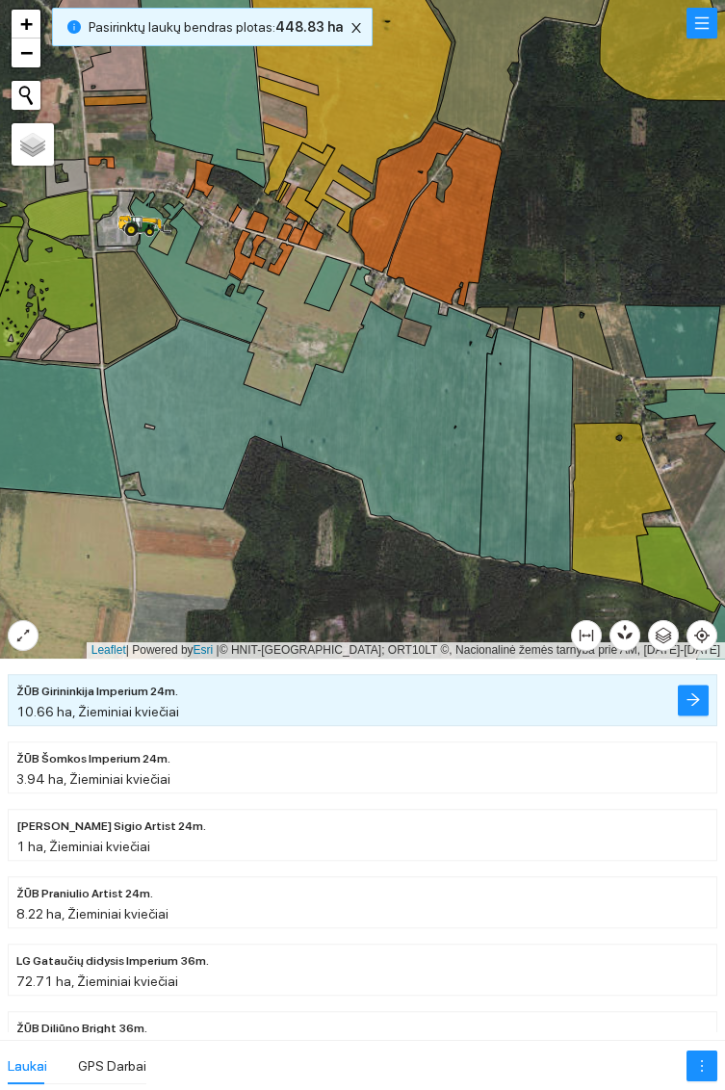
click at [199, 102] on icon at bounding box center [201, 61] width 130 height 254
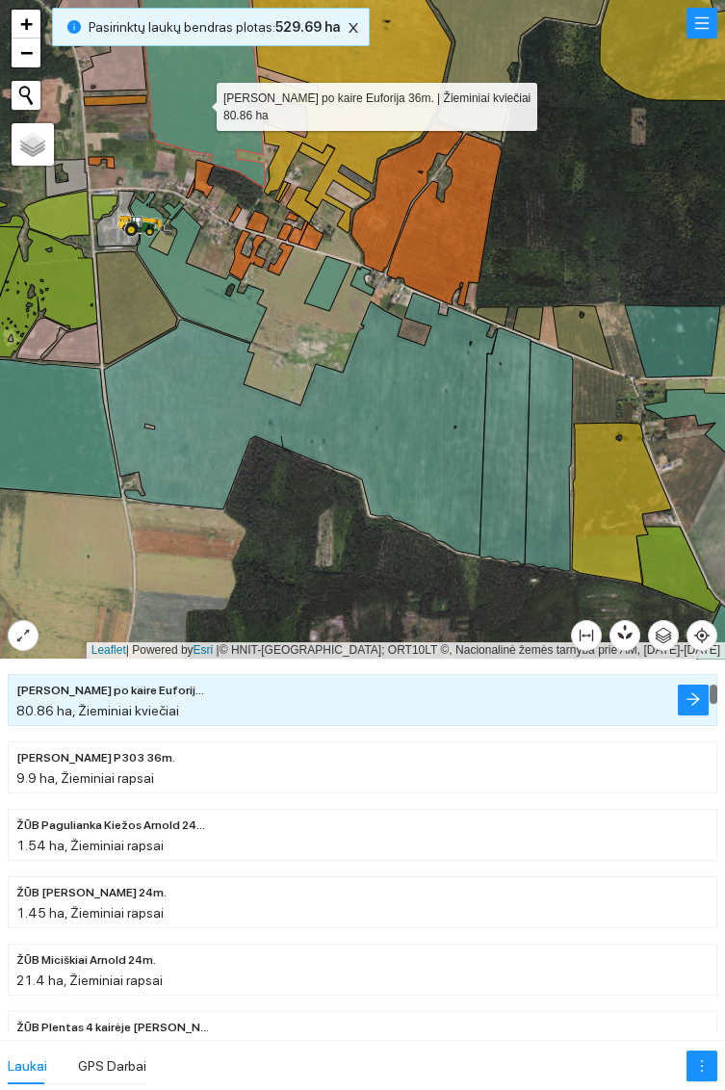
click at [204, 300] on icon at bounding box center [198, 267] width 137 height 151
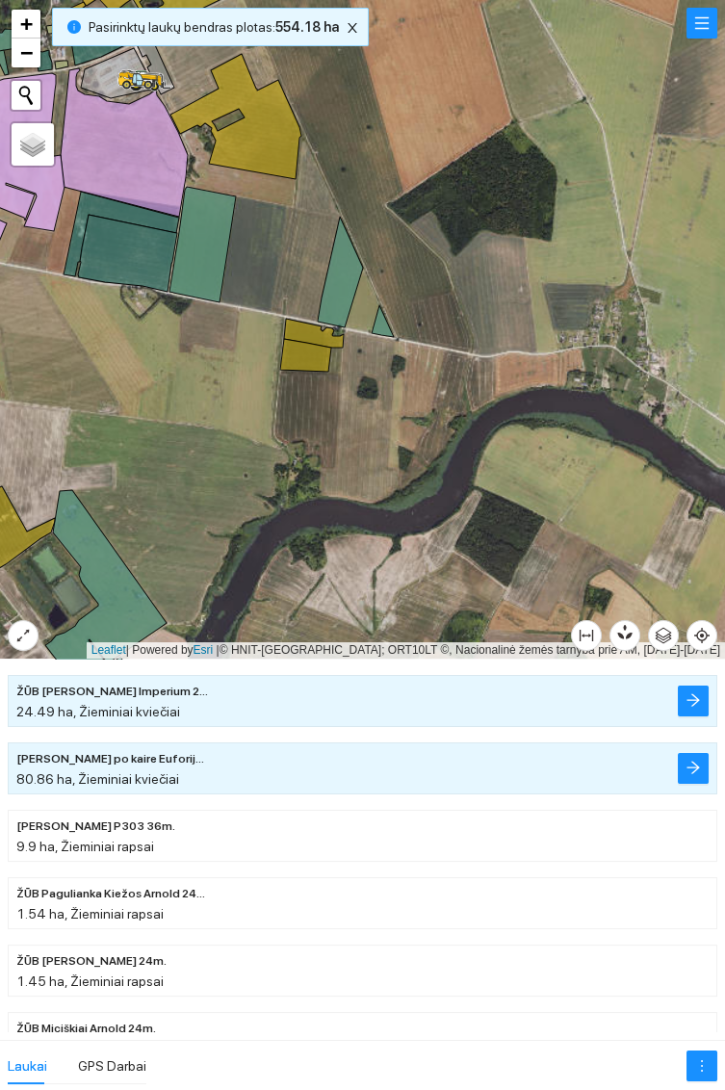
click at [332, 292] on icon at bounding box center [340, 272] width 45 height 111
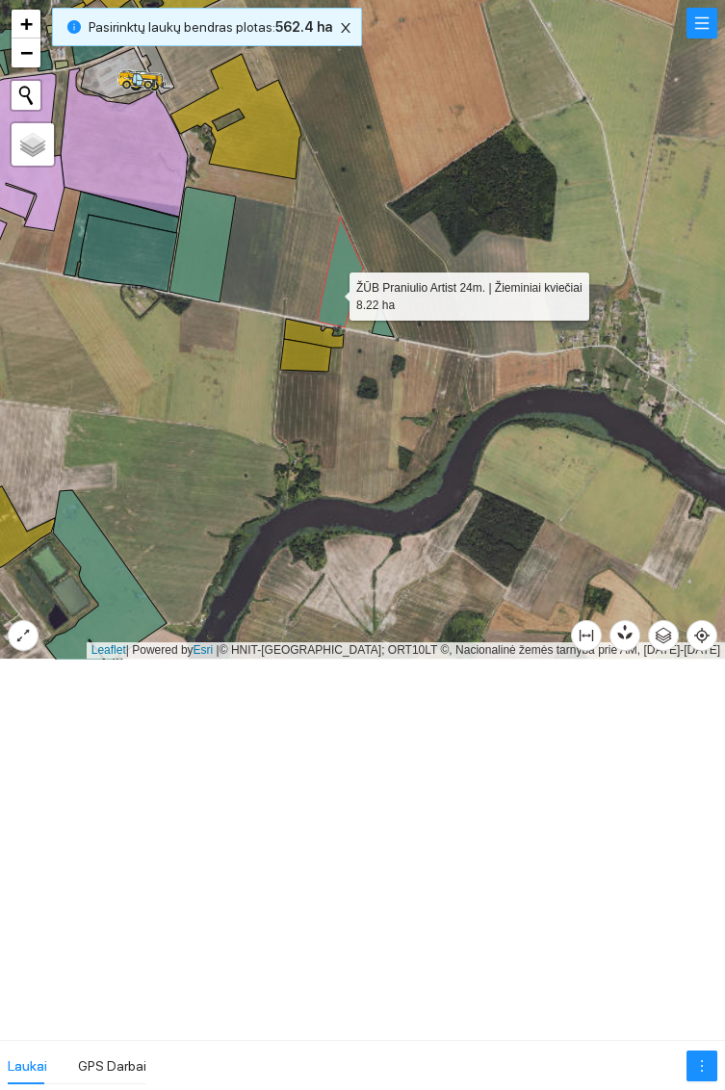
scroll to position [4914, 0]
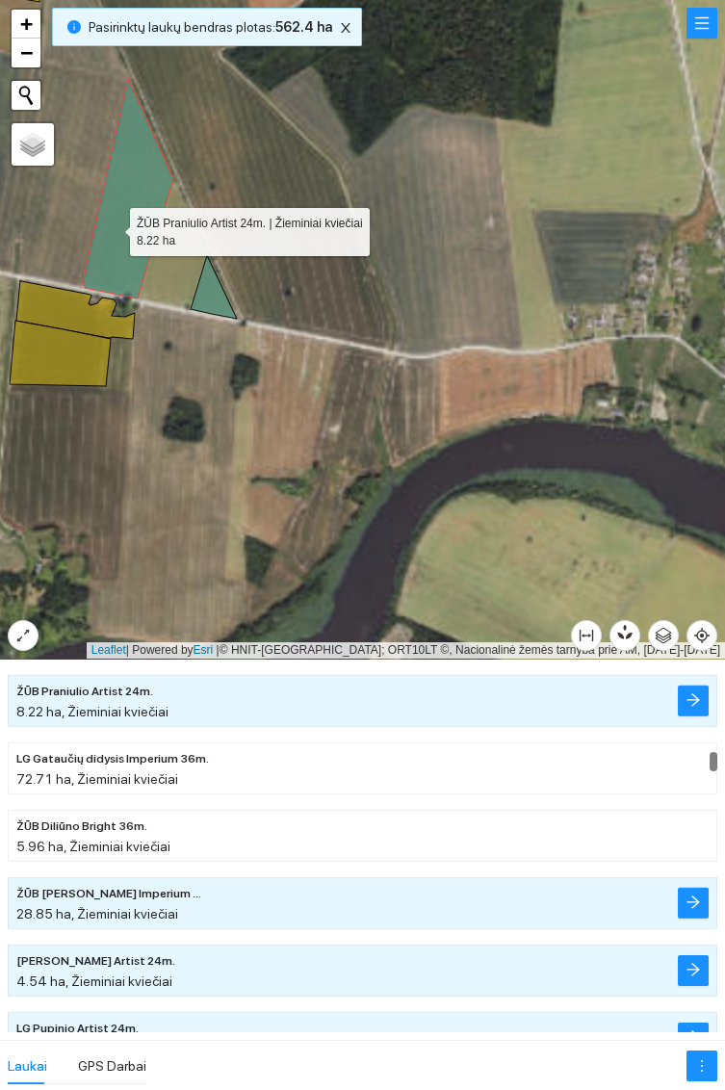
click at [220, 296] on icon at bounding box center [214, 287] width 46 height 64
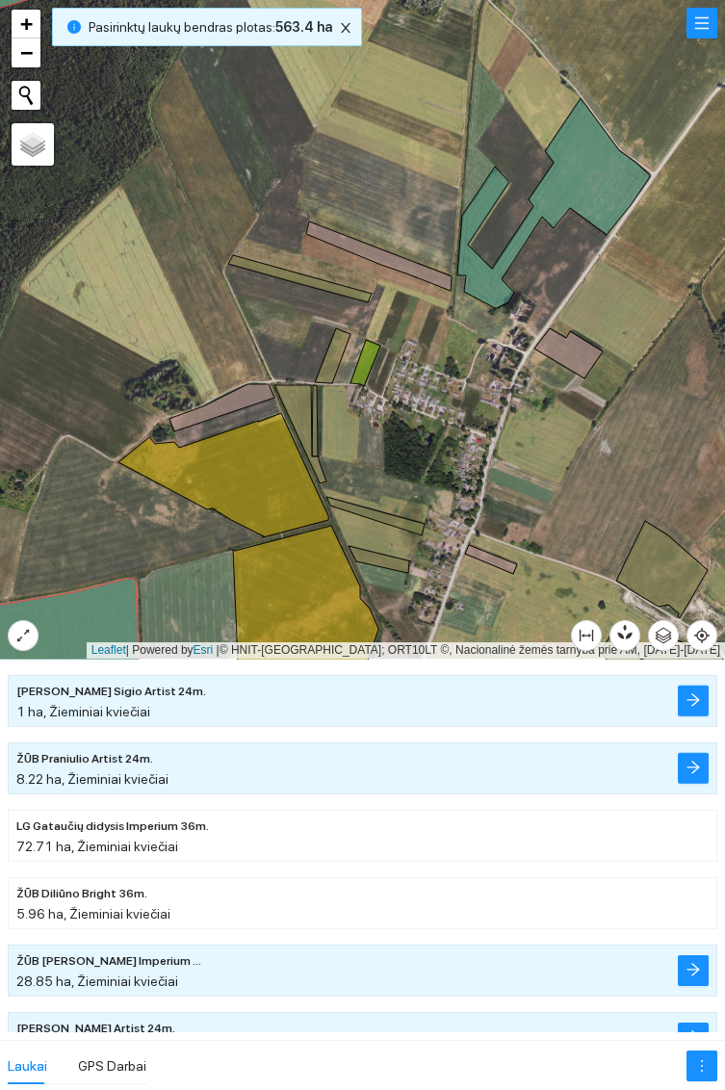
click at [598, 177] on icon at bounding box center [553, 203] width 193 height 210
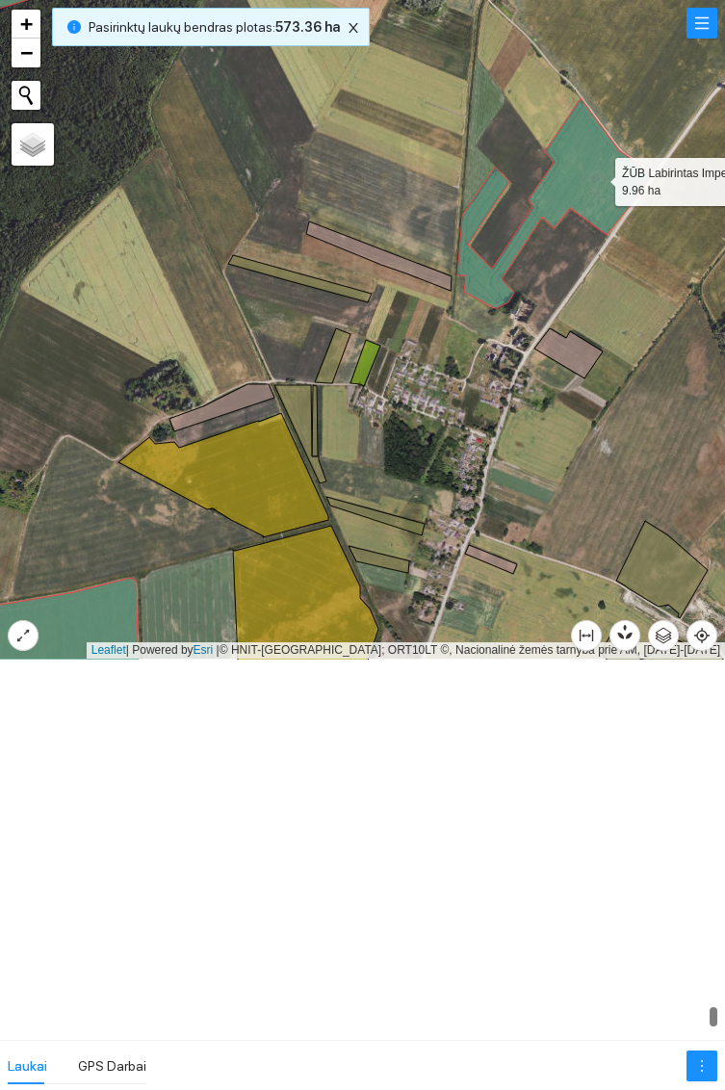
scroll to position [19642, 0]
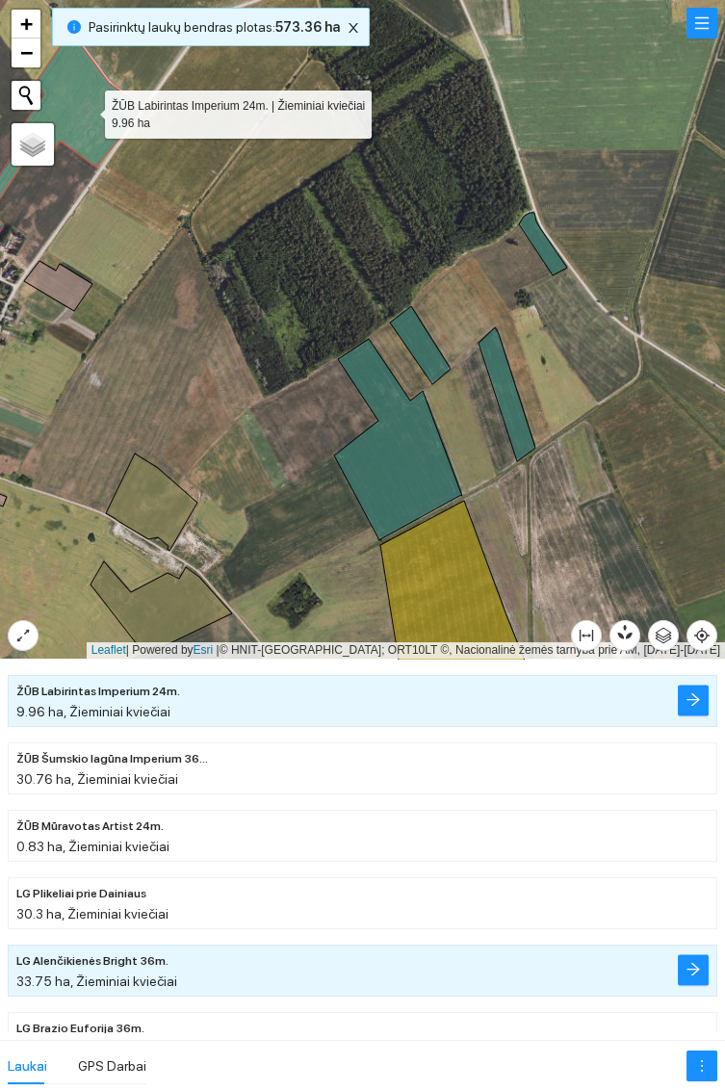
click at [404, 479] on icon at bounding box center [398, 439] width 128 height 201
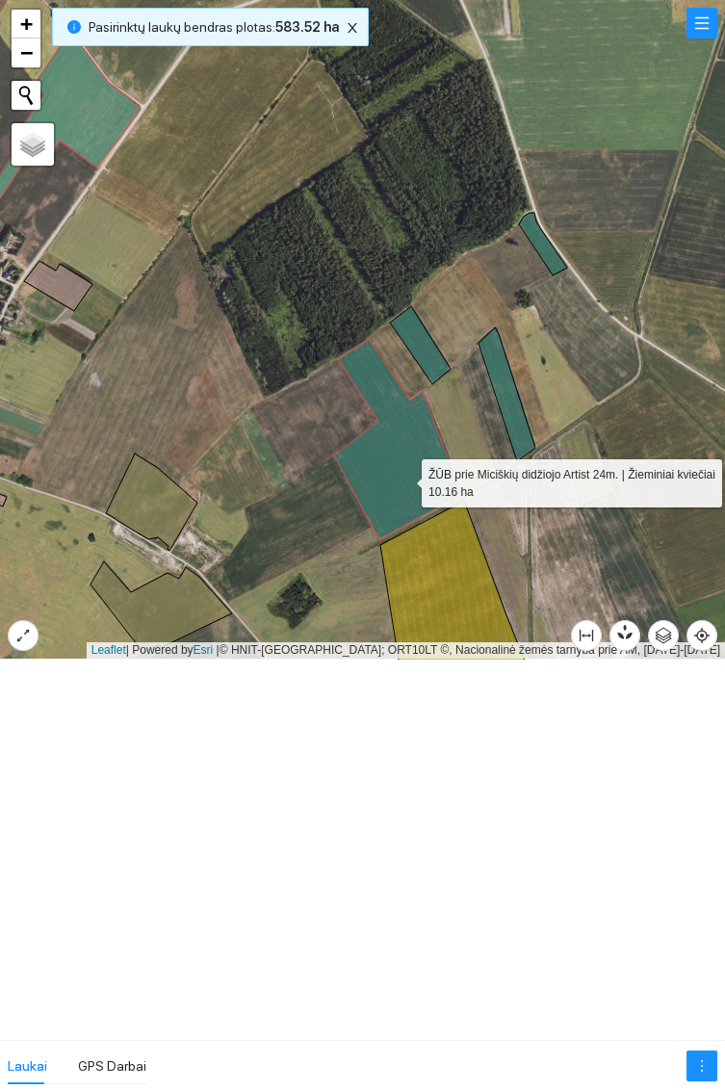
scroll to position [6195, 0]
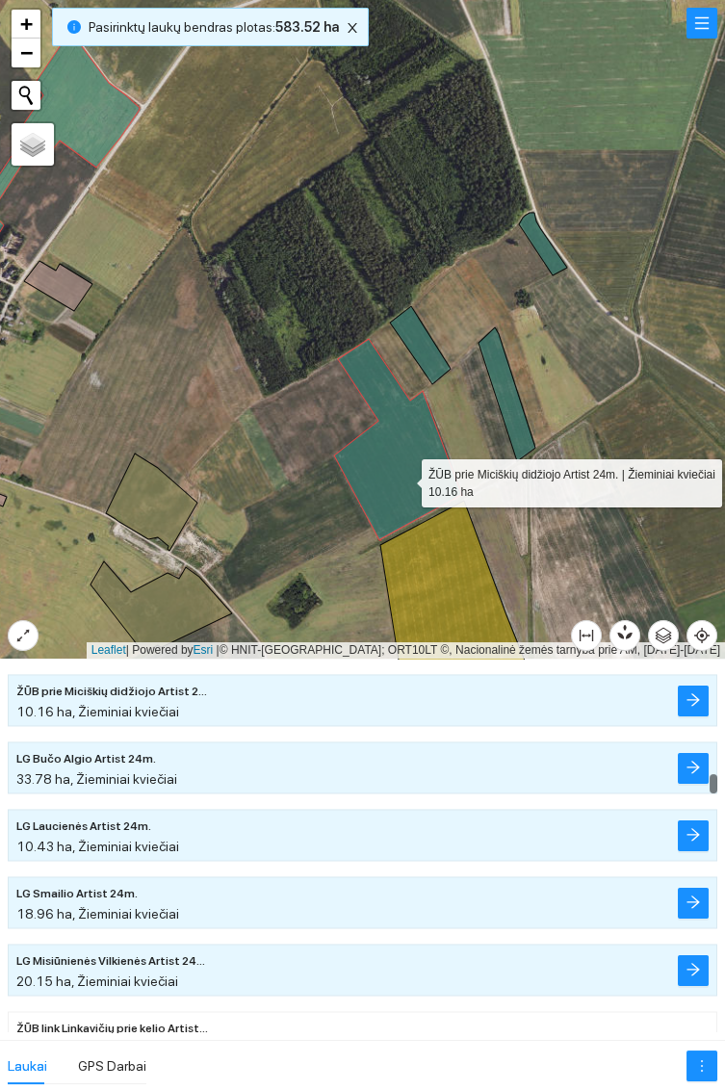
click at [517, 405] on icon at bounding box center [507, 394] width 57 height 134
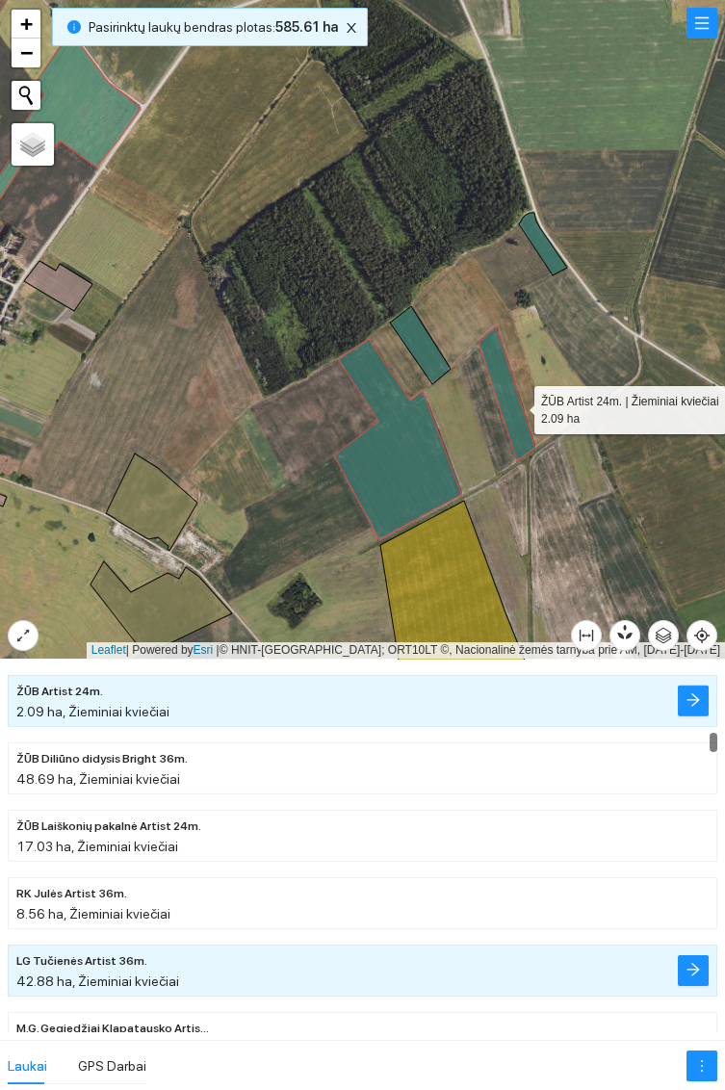
click at [428, 354] on icon at bounding box center [420, 345] width 61 height 78
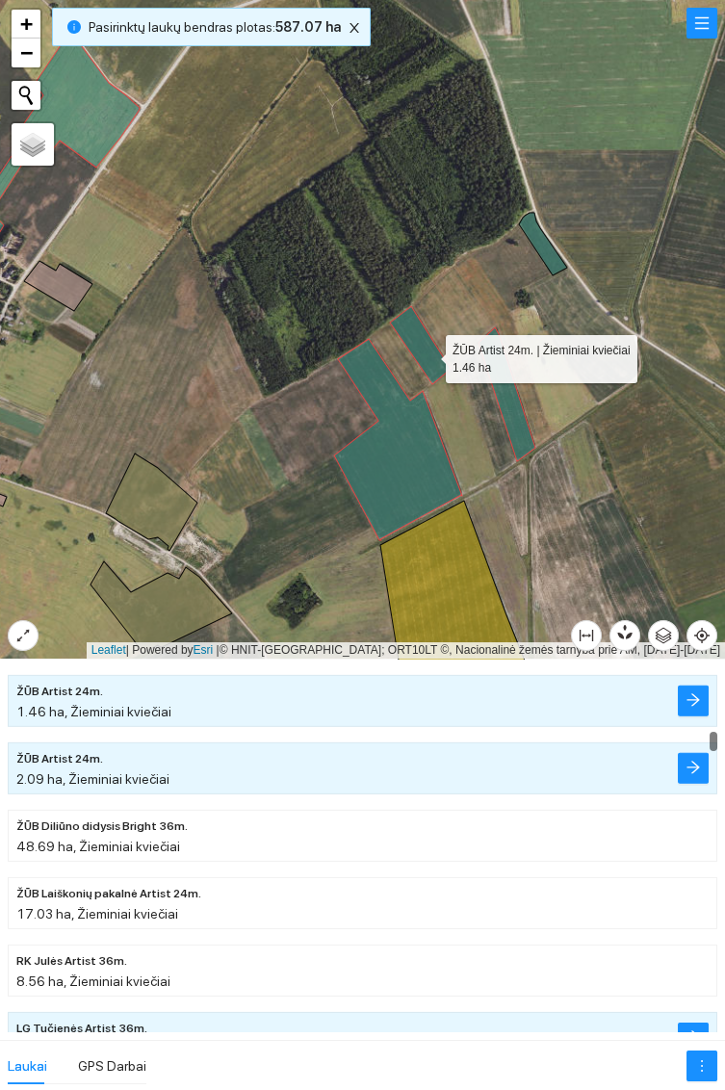
click at [549, 250] on icon at bounding box center [543, 244] width 48 height 63
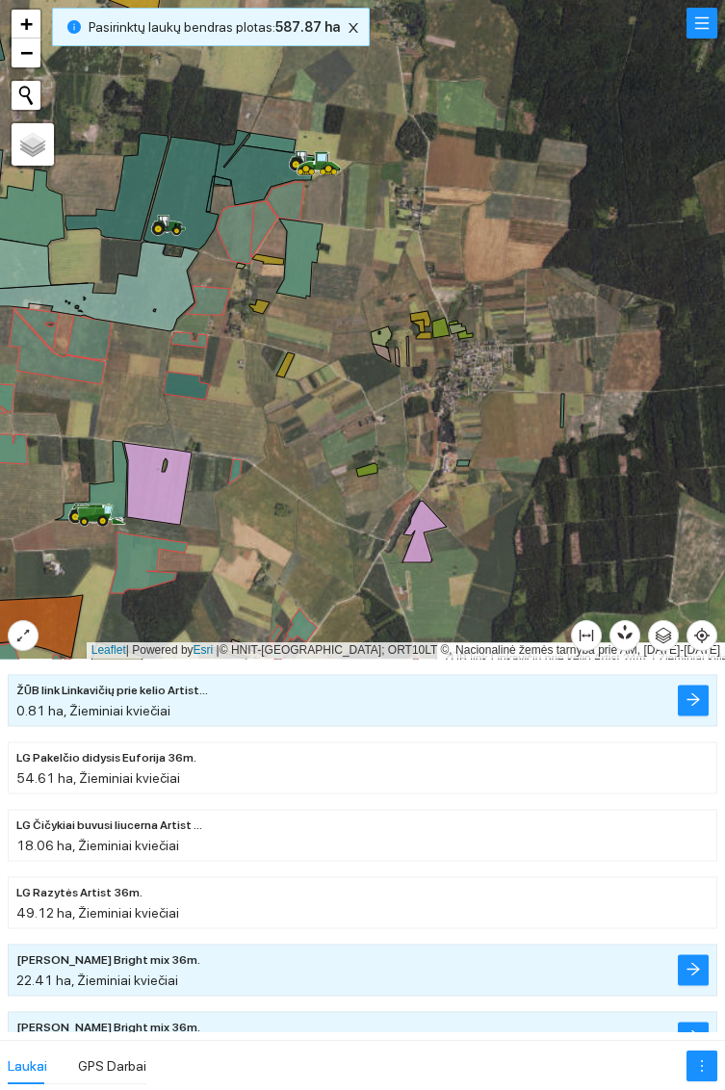
click at [305, 265] on icon at bounding box center [299, 259] width 46 height 80
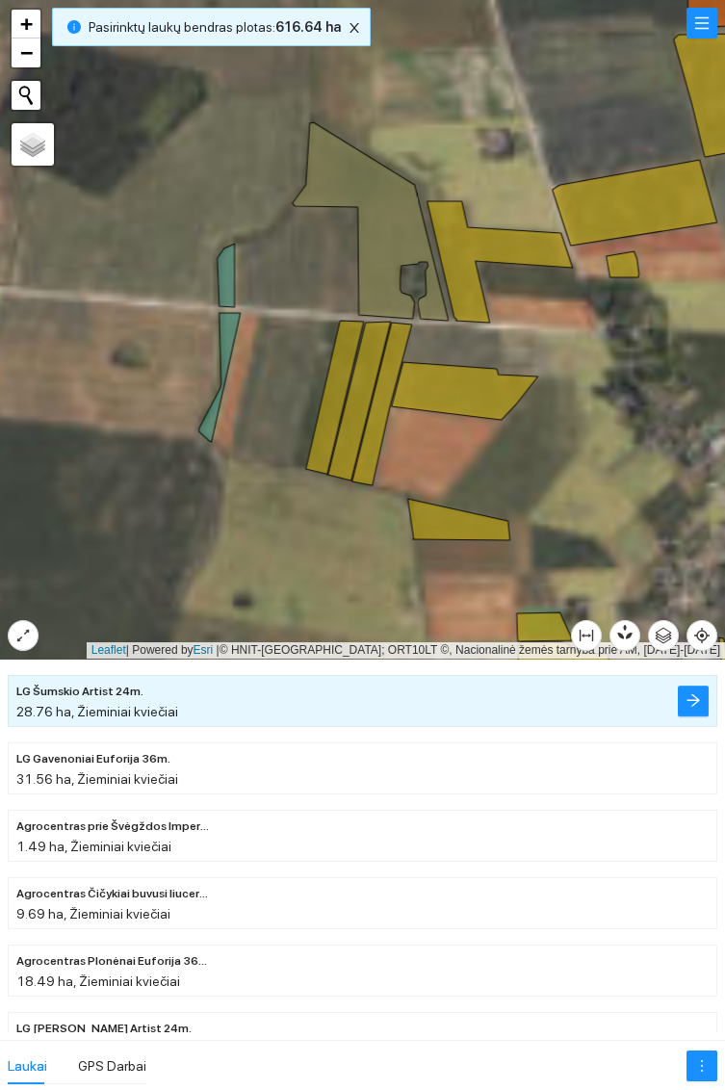
click at [225, 285] on icon at bounding box center [226, 276] width 17 height 64
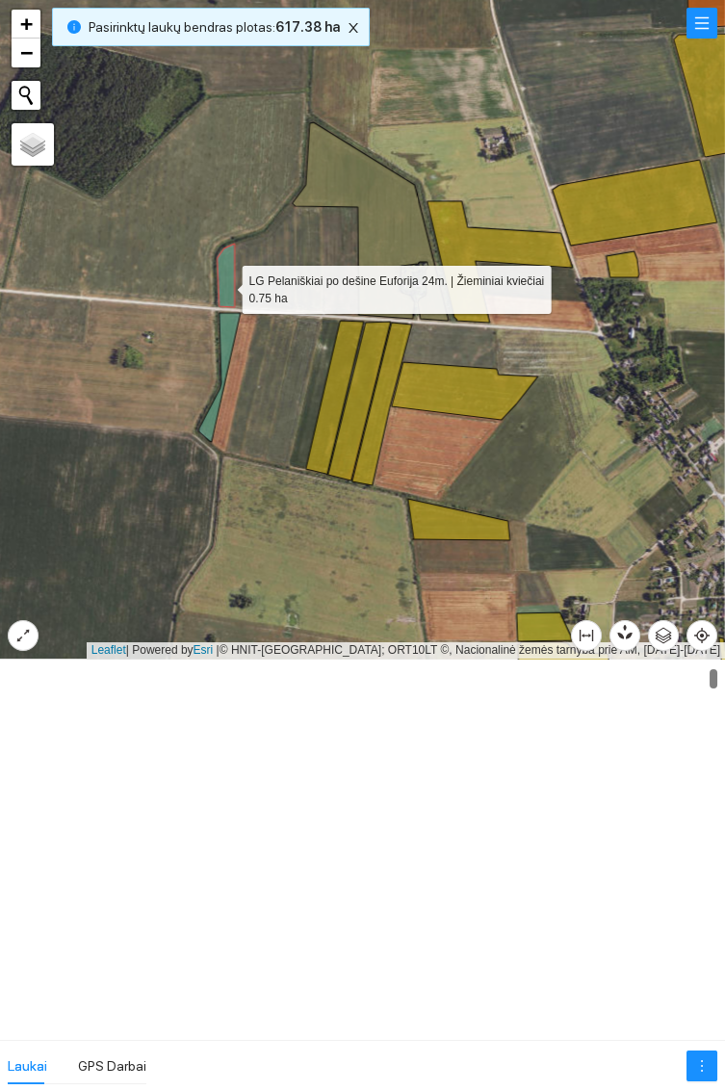
scroll to position [201, 0]
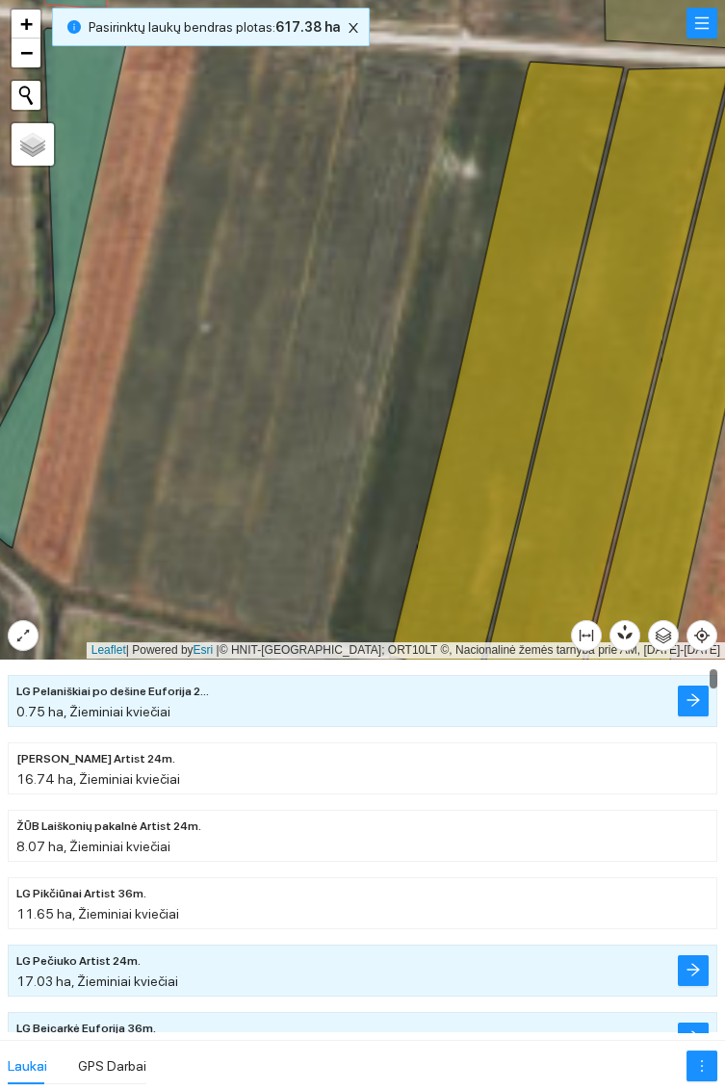
click at [88, 169] on icon at bounding box center [46, 288] width 166 height 520
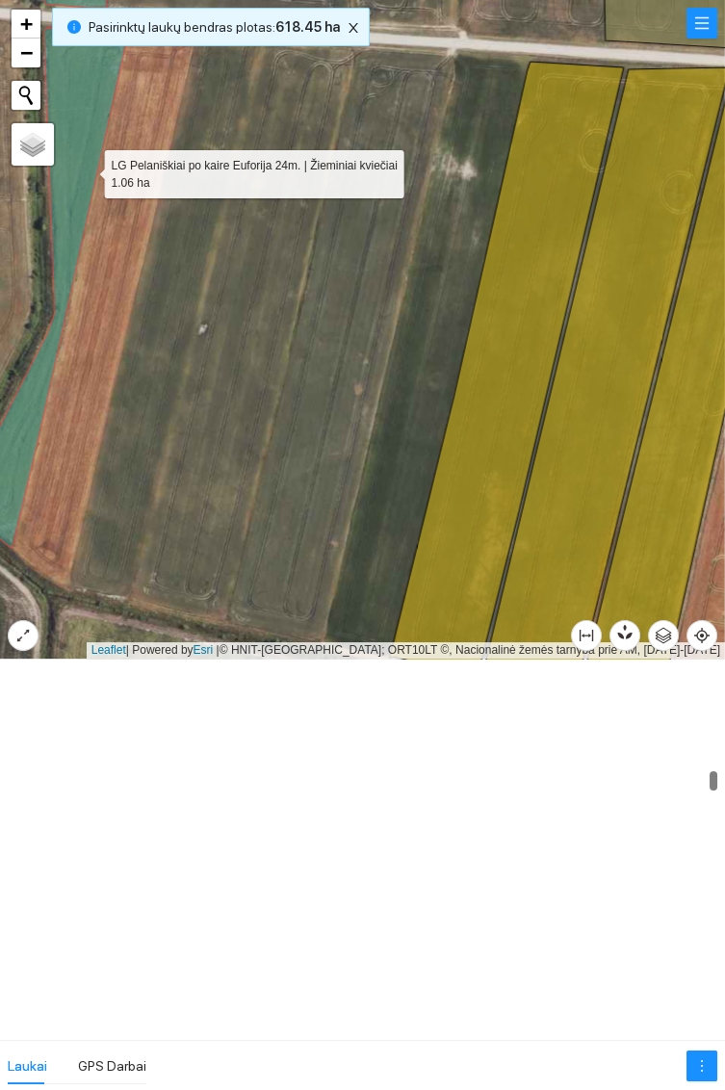
scroll to position [6060, 0]
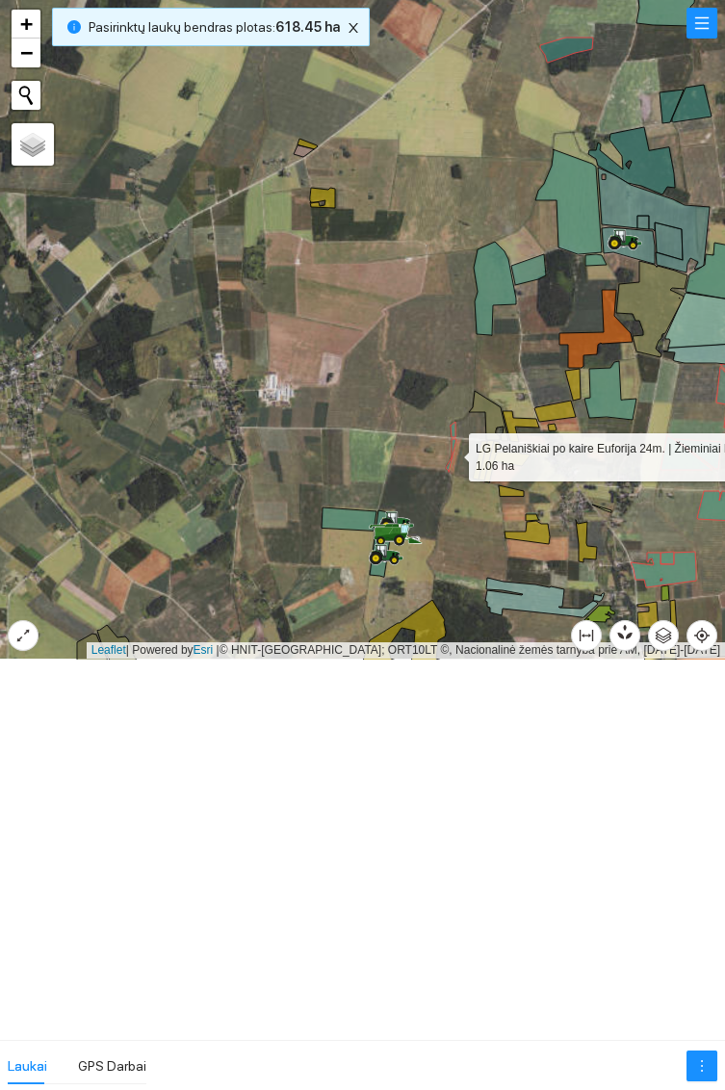
scroll to position [6060, 0]
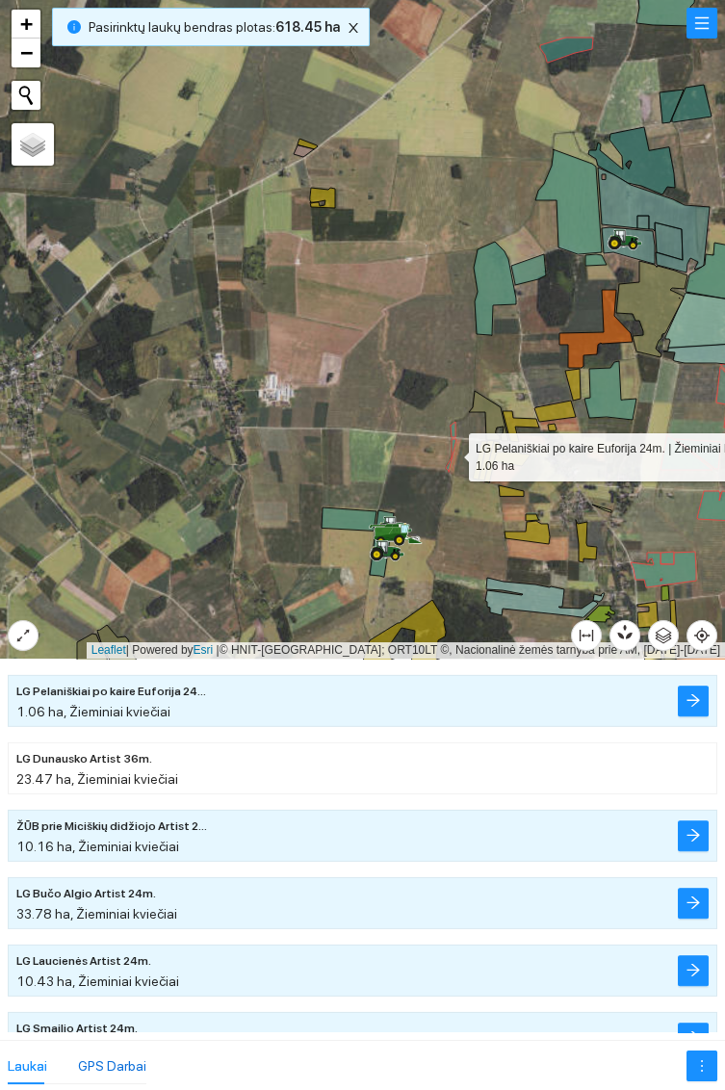
click at [127, 1071] on div "GPS Darbai" at bounding box center [112, 1065] width 68 height 21
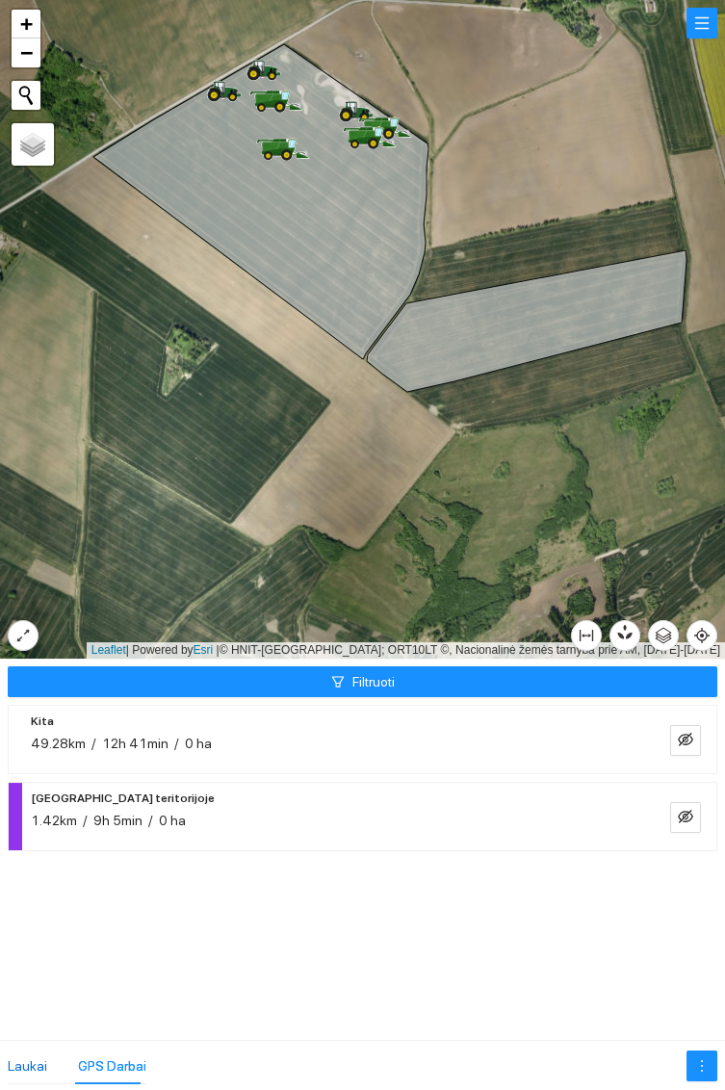
click at [23, 1057] on div "Laukai" at bounding box center [27, 1065] width 39 height 21
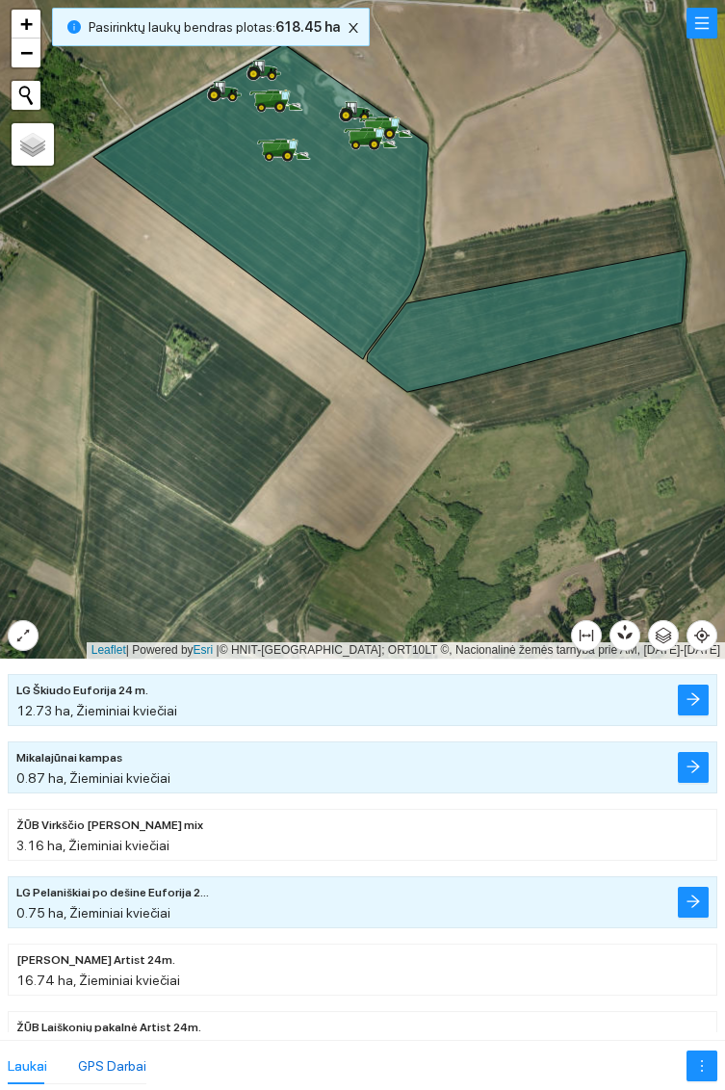
click at [115, 1064] on div "GPS Darbai" at bounding box center [112, 1065] width 68 height 21
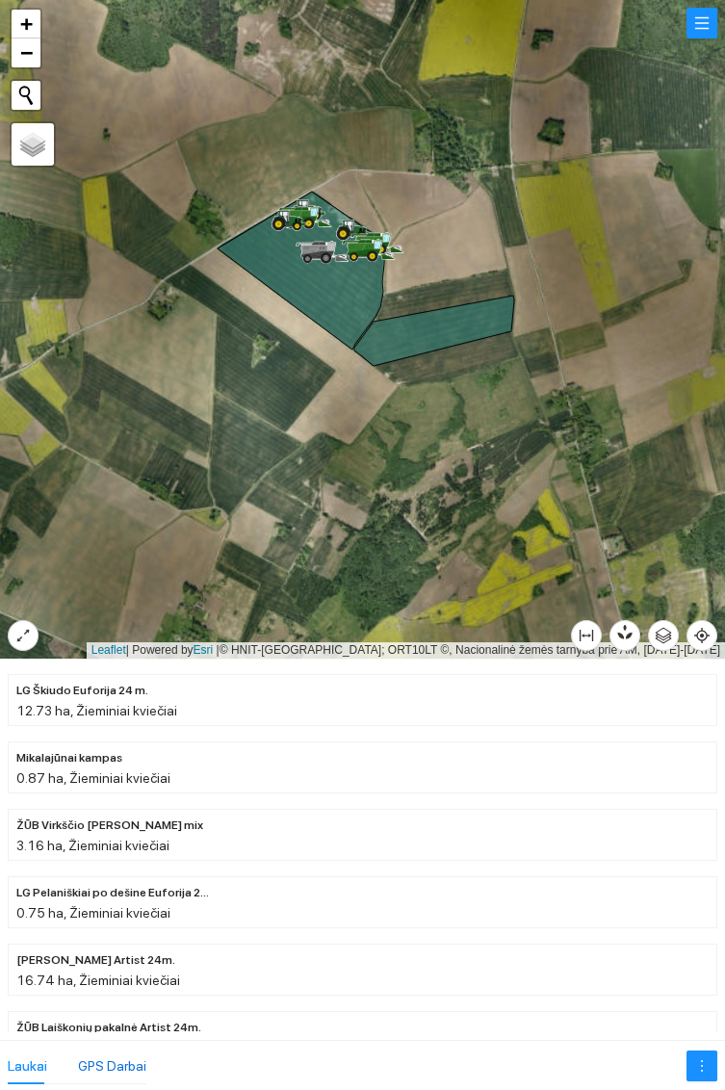
click at [108, 1071] on div "GPS Darbai" at bounding box center [112, 1065] width 68 height 21
